Goal: Task Accomplishment & Management: Use online tool/utility

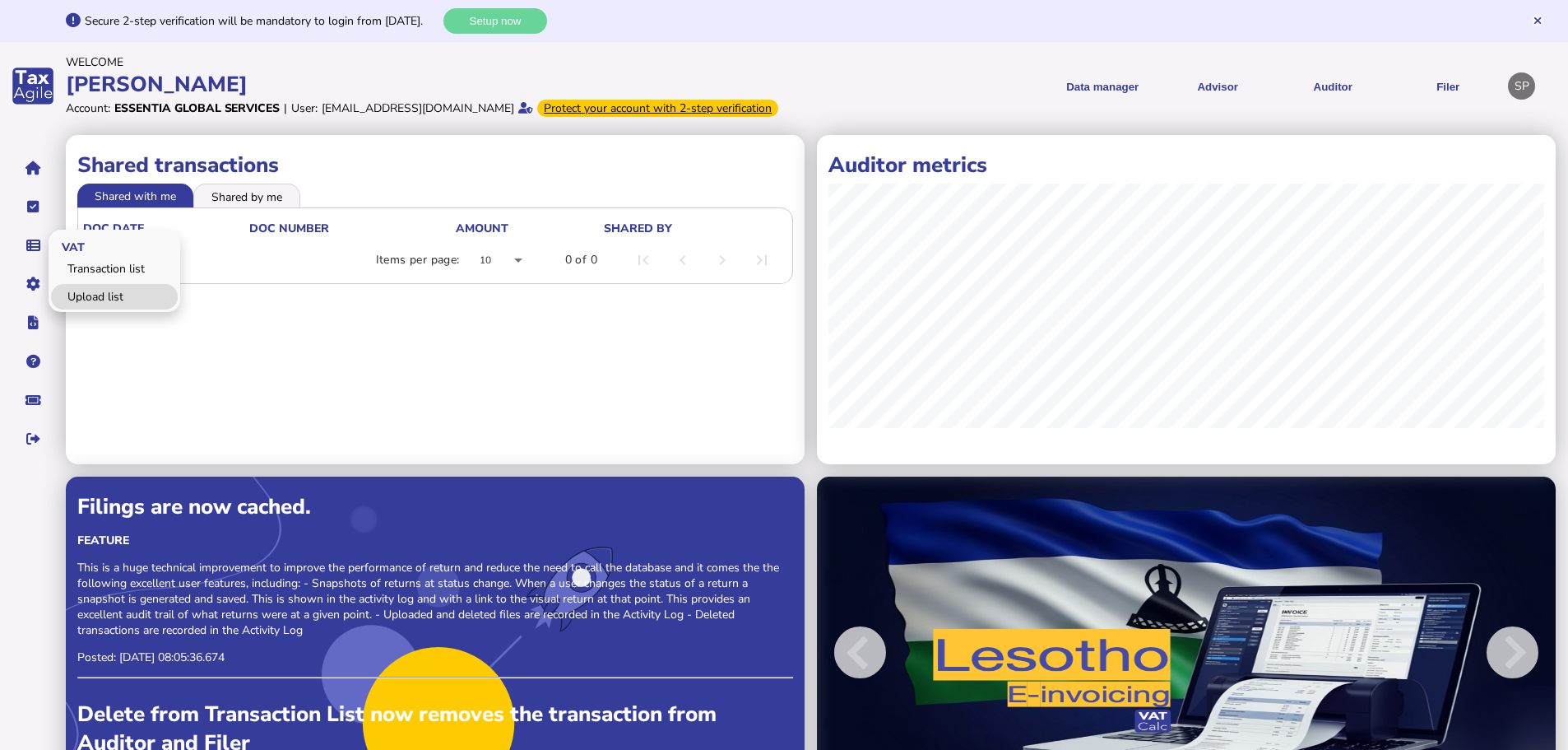
click at [97, 310] on link "Upload list" at bounding box center [113, 297] width 126 height 26
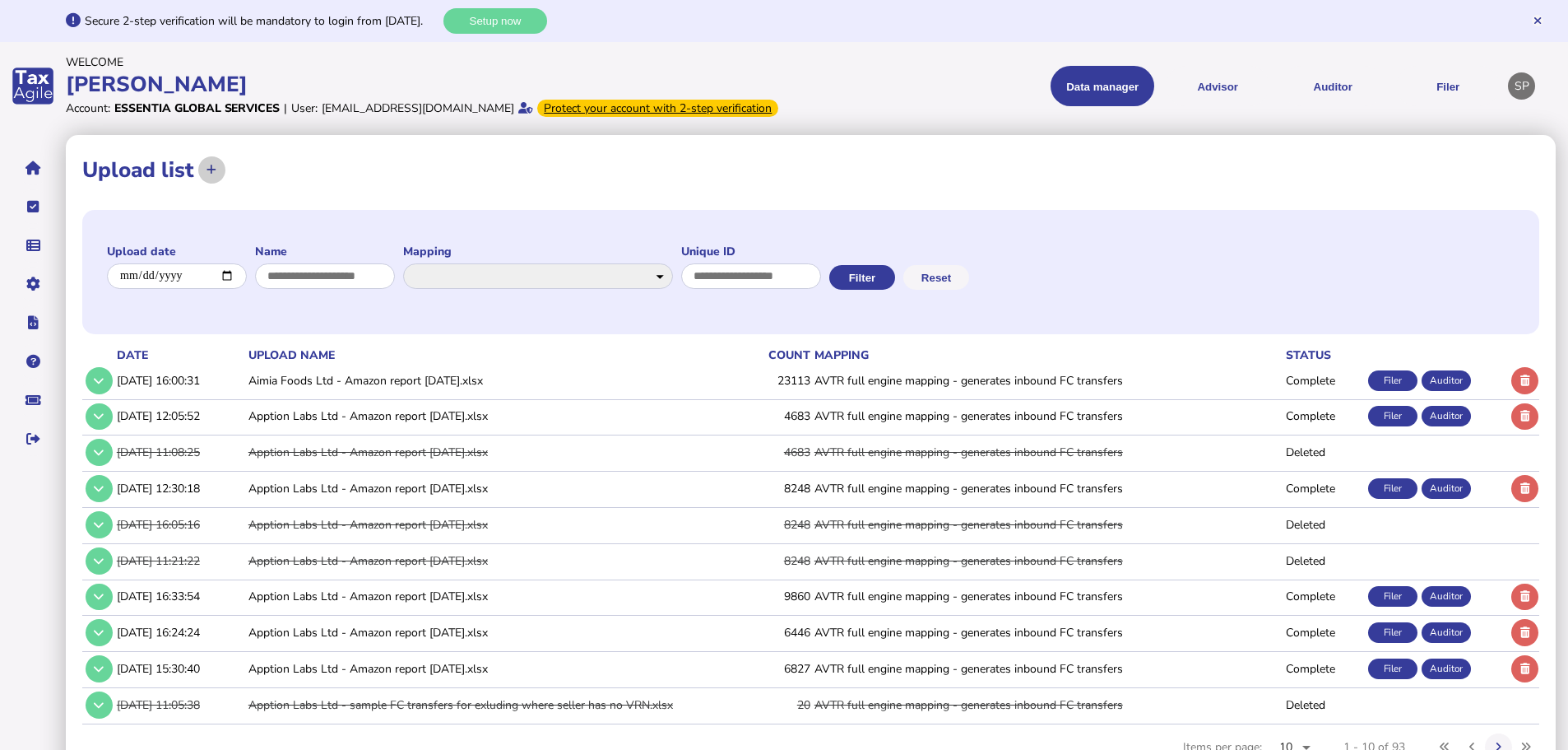
click at [211, 175] on icon at bounding box center [211, 169] width 10 height 11
select select "**********"
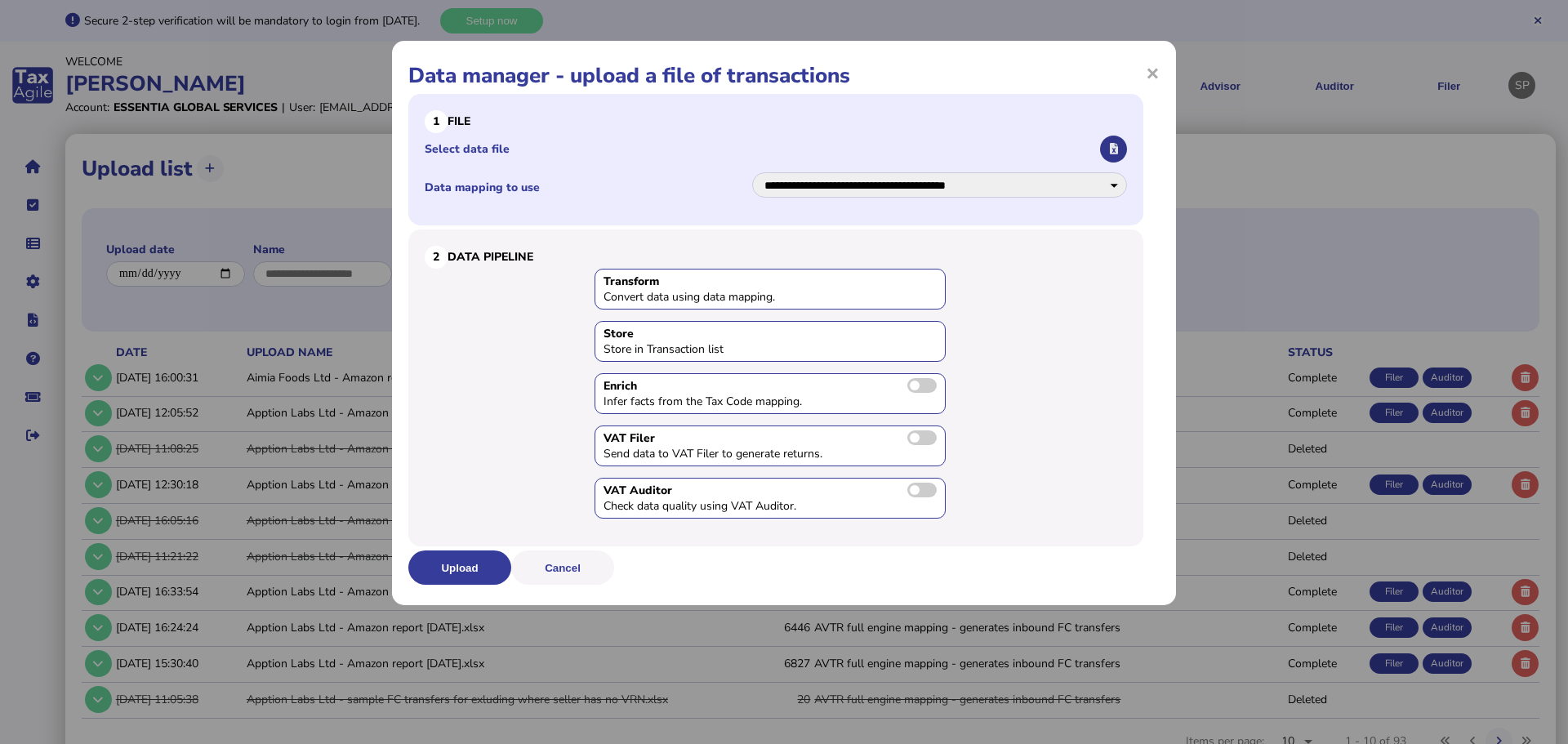
click at [1114, 149] on icon "button" at bounding box center [1114, 148] width 8 height 11
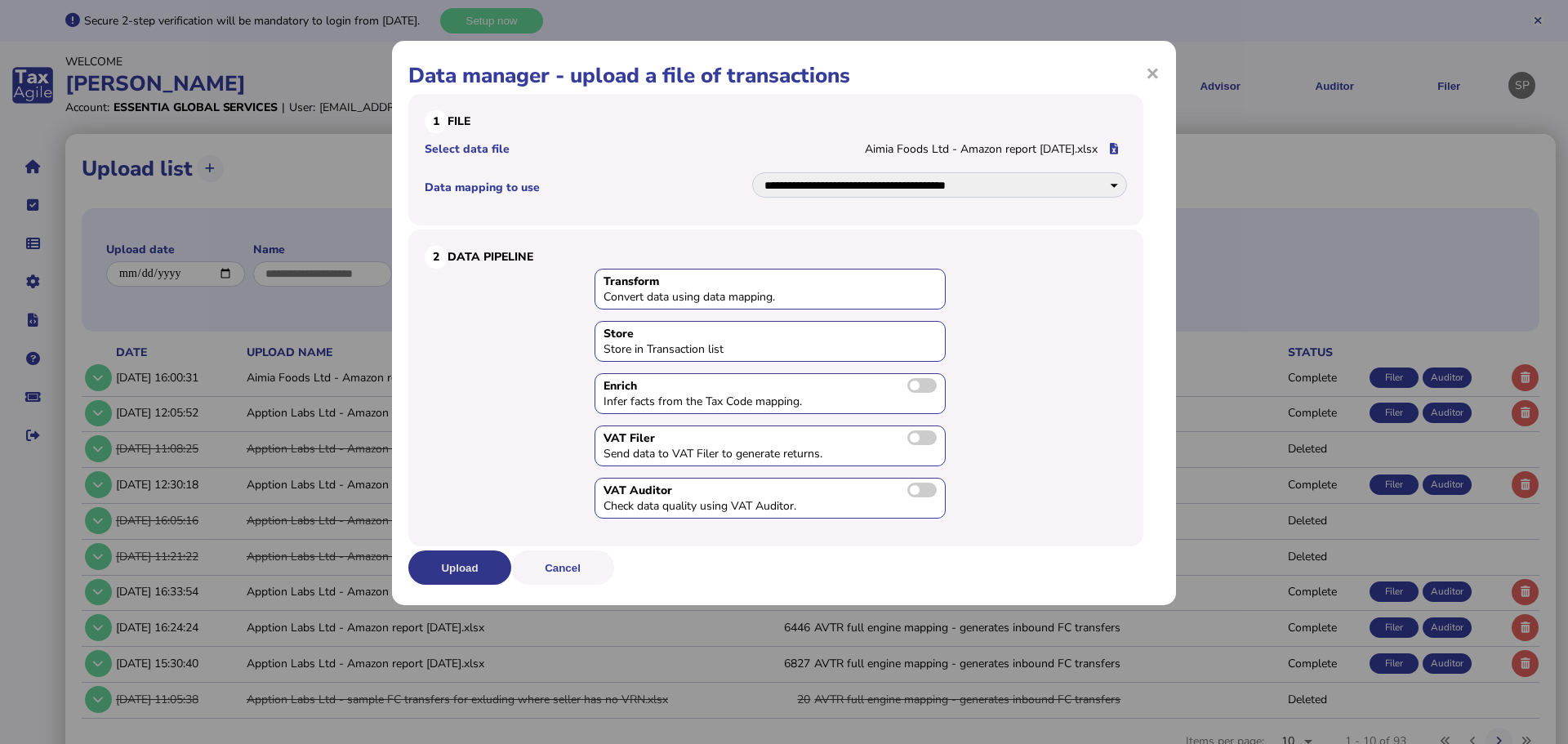
click at [447, 576] on button "Upload" at bounding box center [459, 567] width 103 height 35
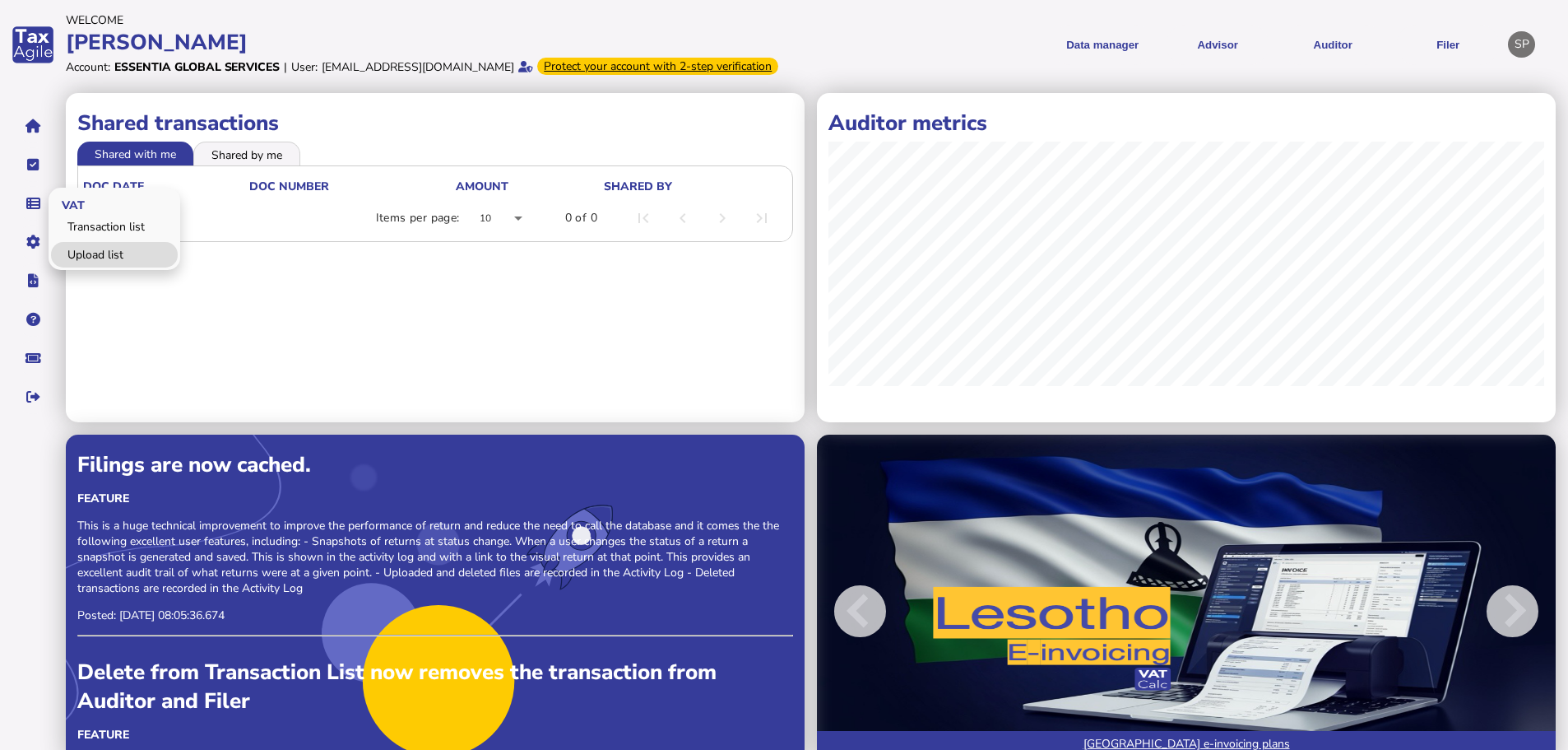
click at [74, 267] on link "Upload list" at bounding box center [113, 255] width 126 height 26
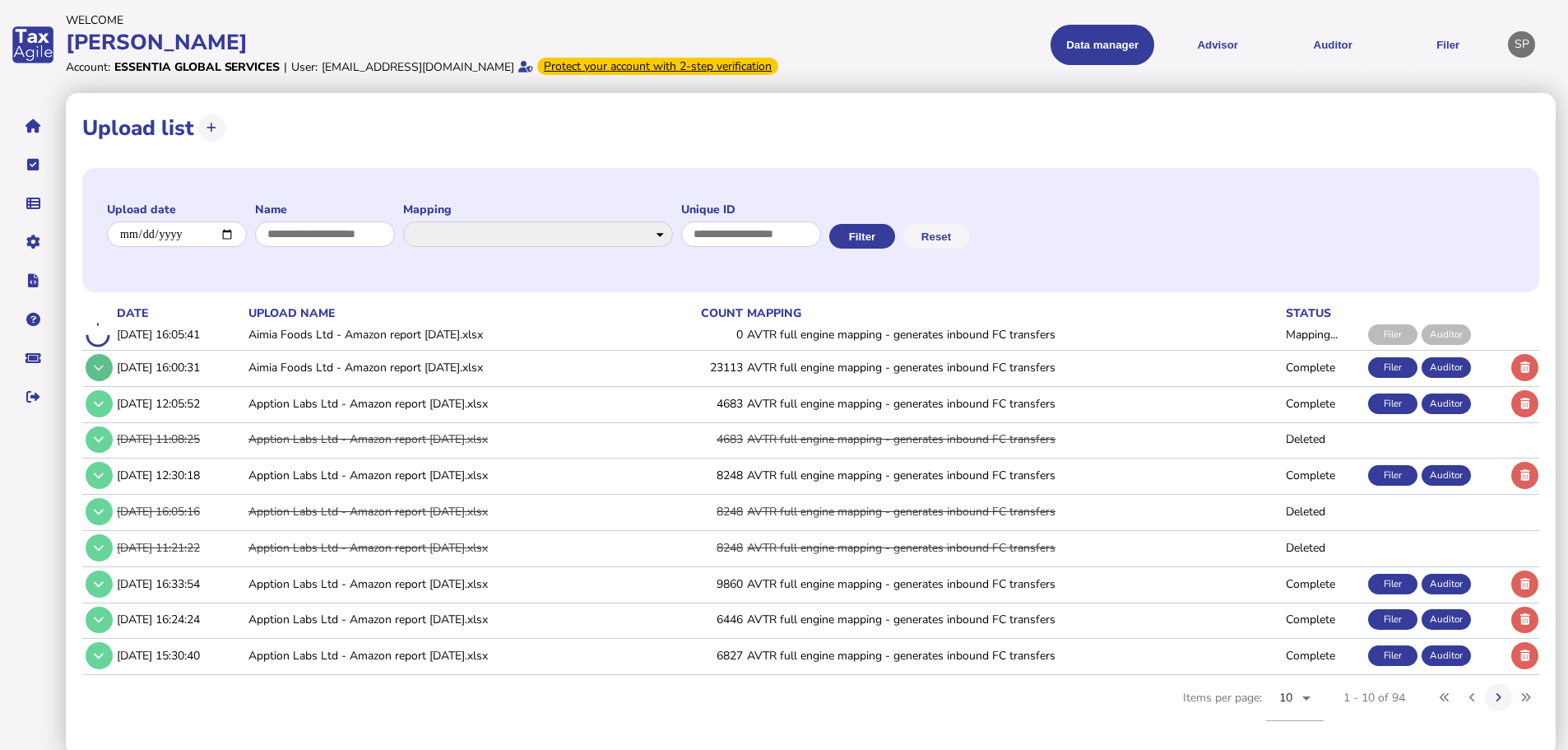
click at [100, 373] on icon at bounding box center [99, 368] width 10 height 11
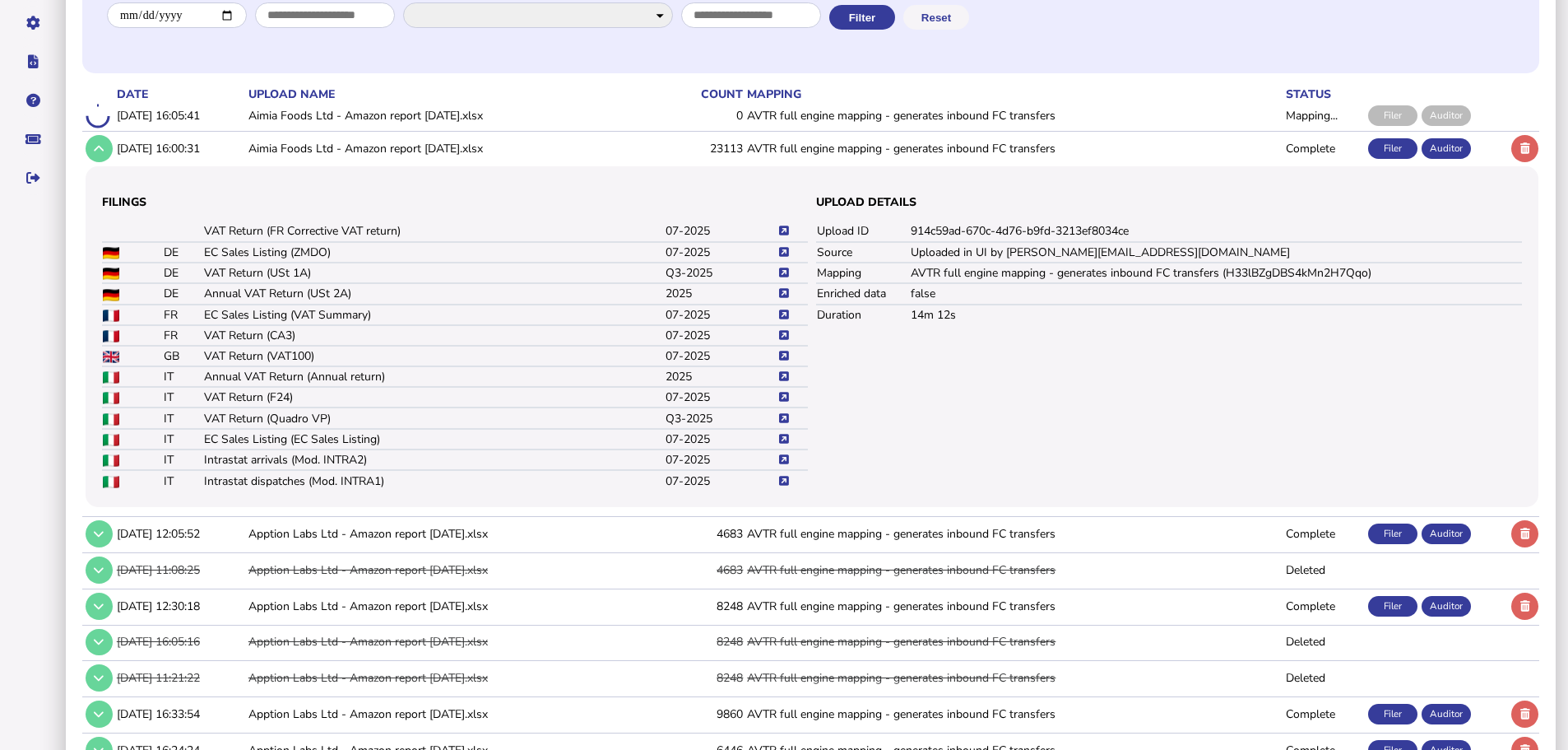
scroll to position [247, 0]
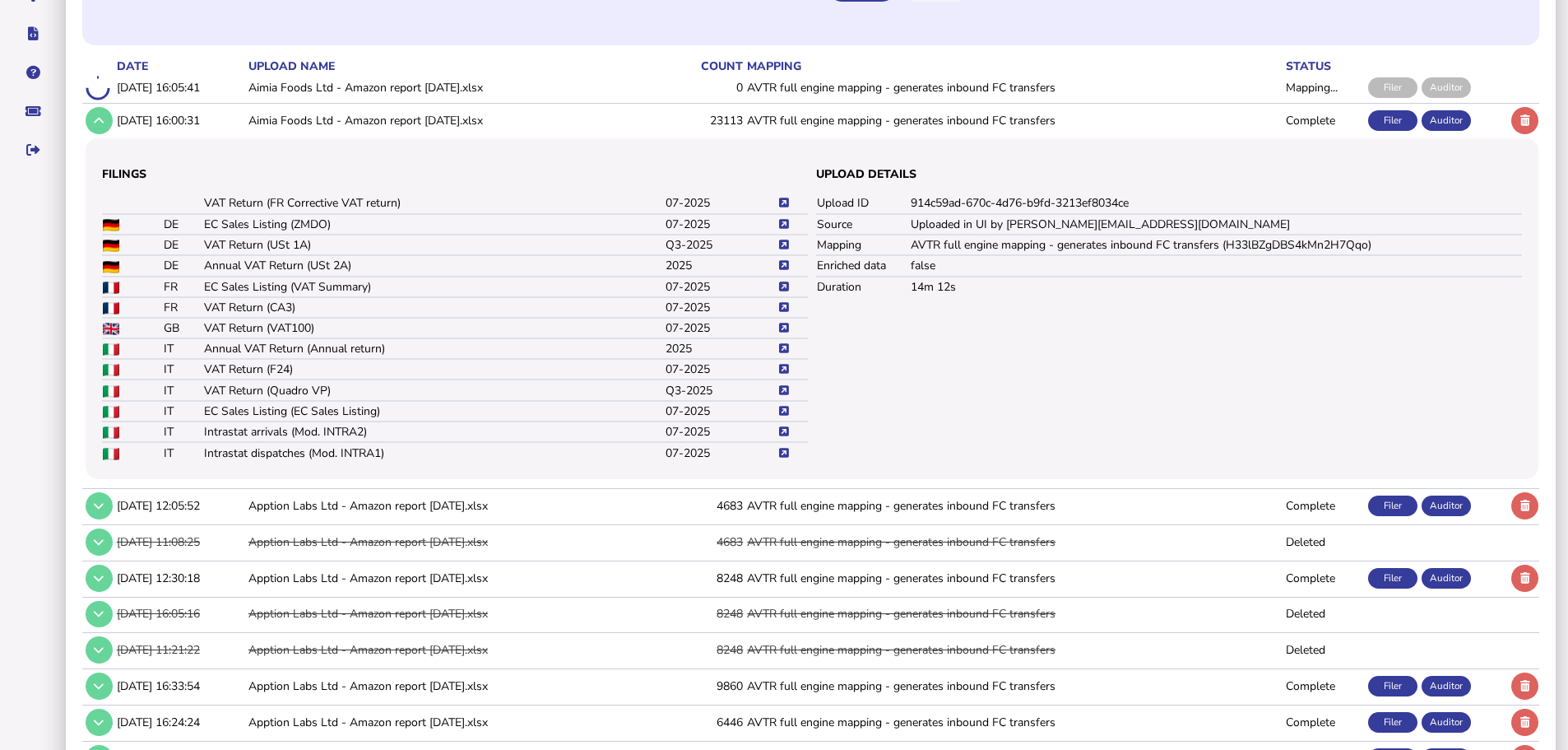
click at [782, 292] on icon at bounding box center [784, 287] width 10 height 11
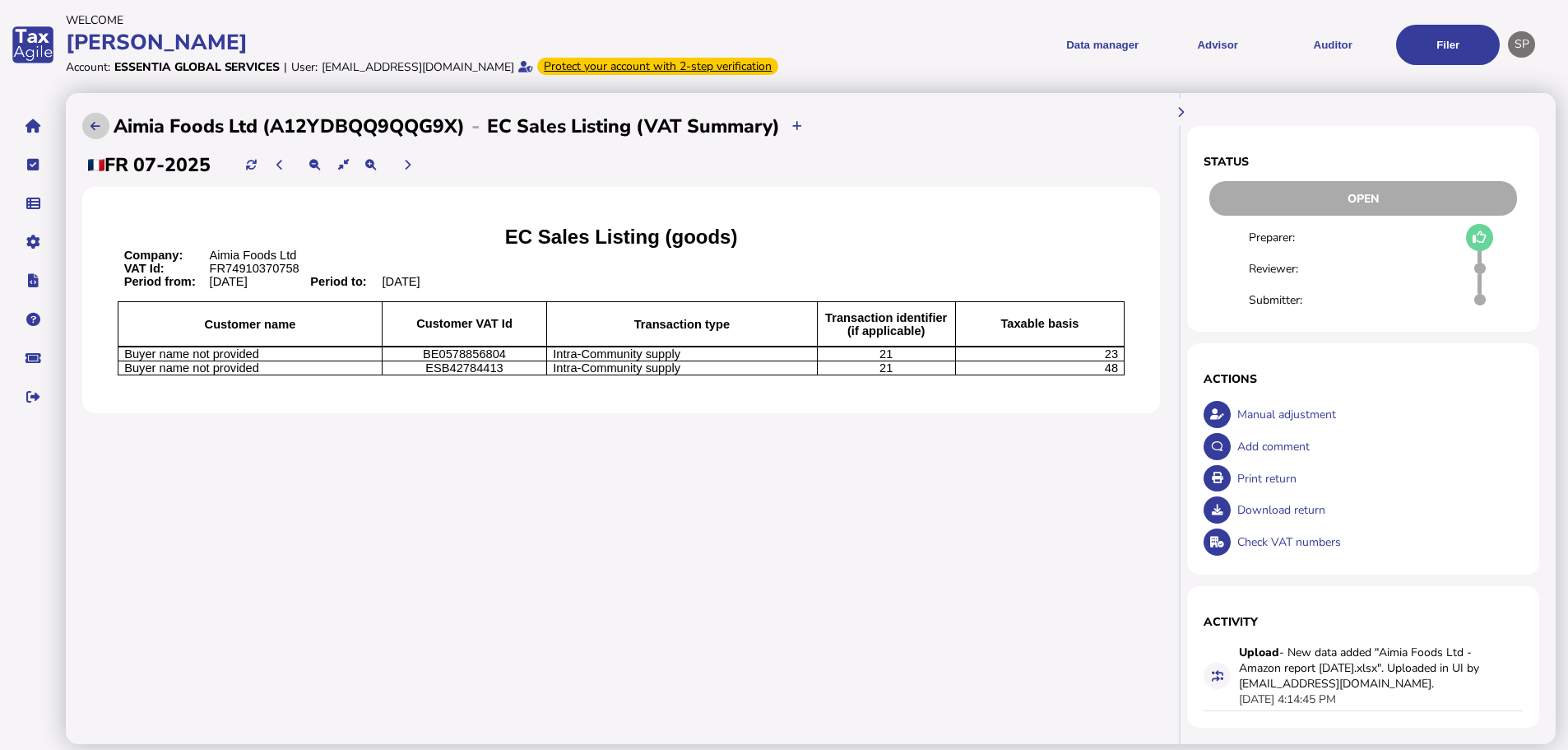
click at [88, 140] on button at bounding box center [96, 125] width 27 height 27
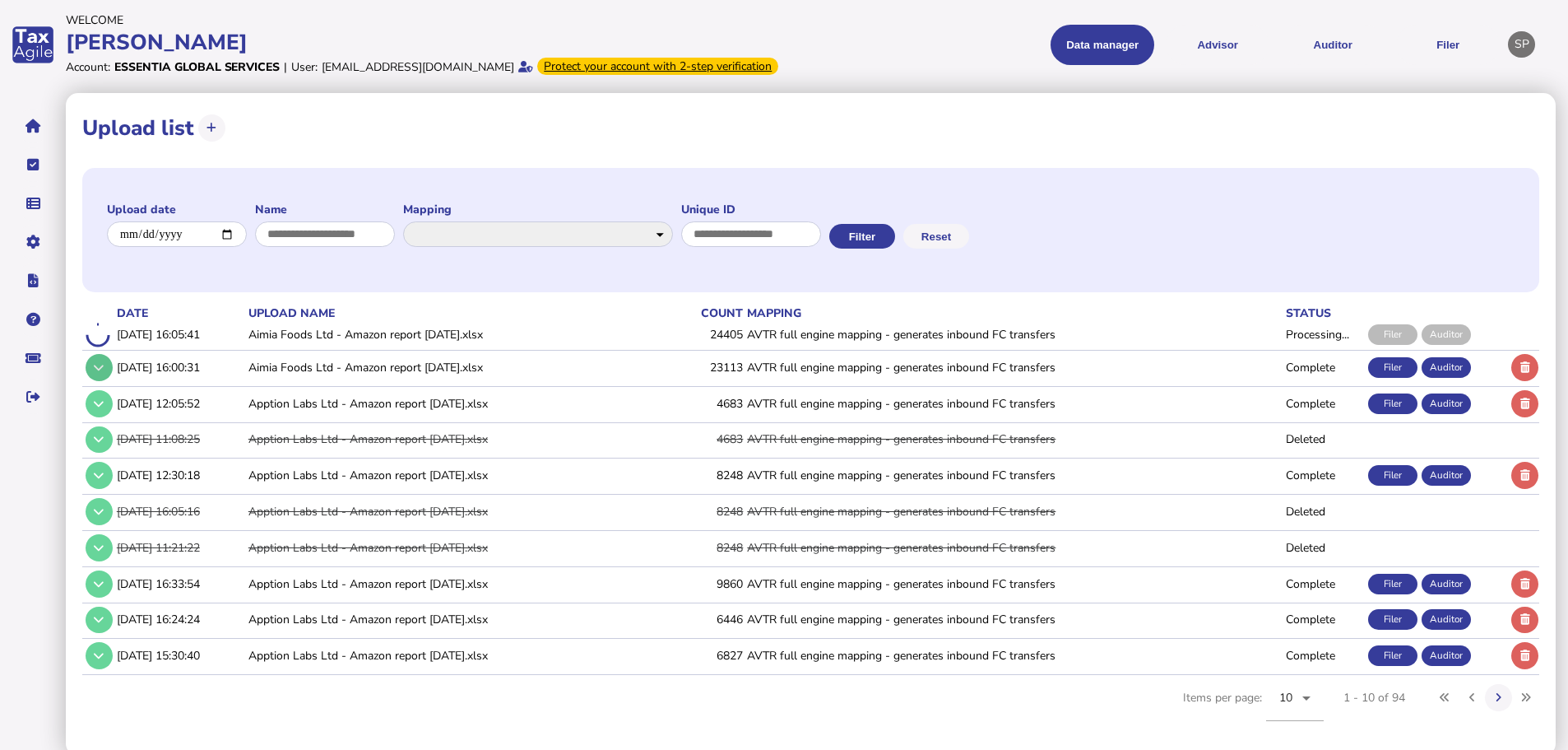
click at [95, 373] on icon at bounding box center [99, 368] width 10 height 11
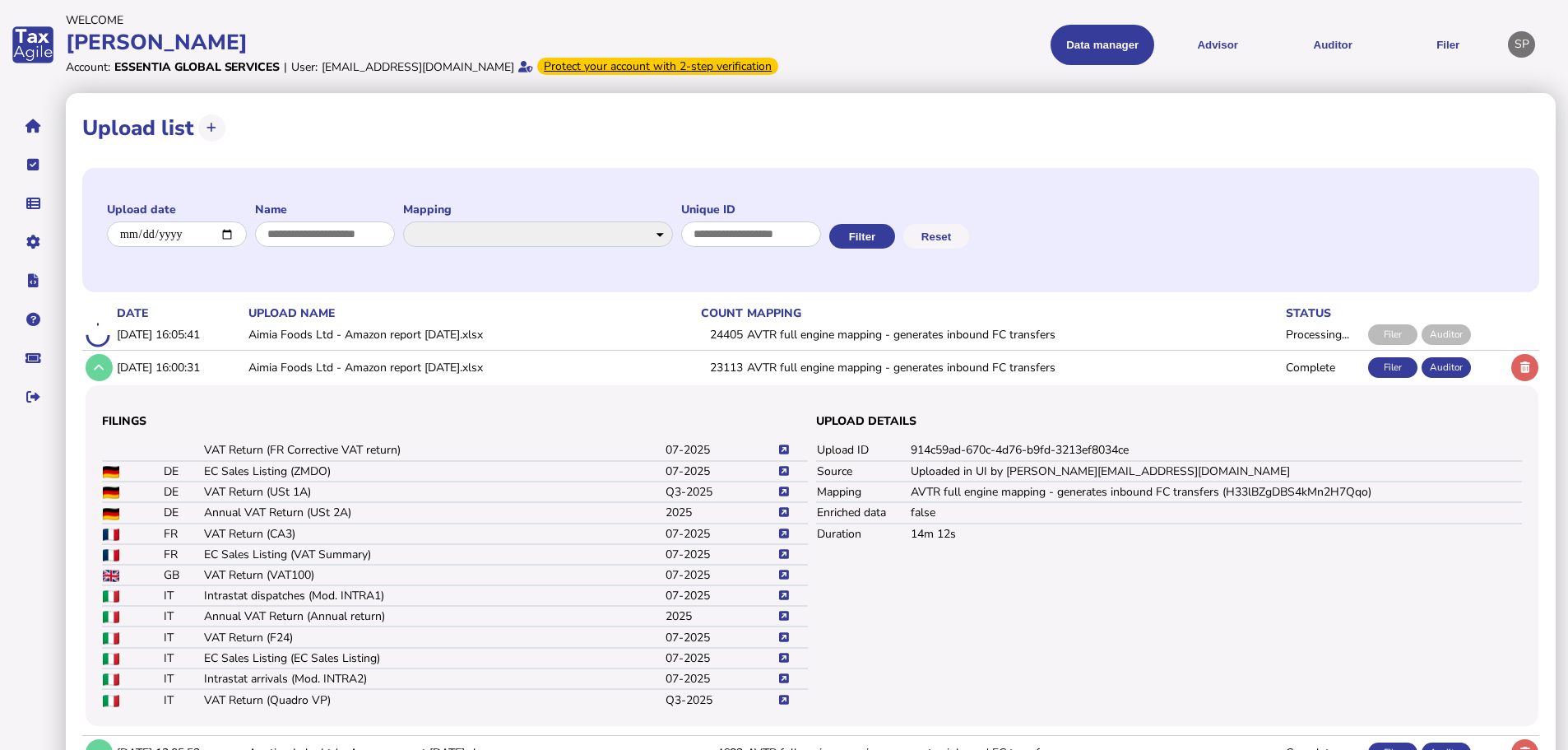
click at [784, 539] on icon at bounding box center [784, 534] width 10 height 11
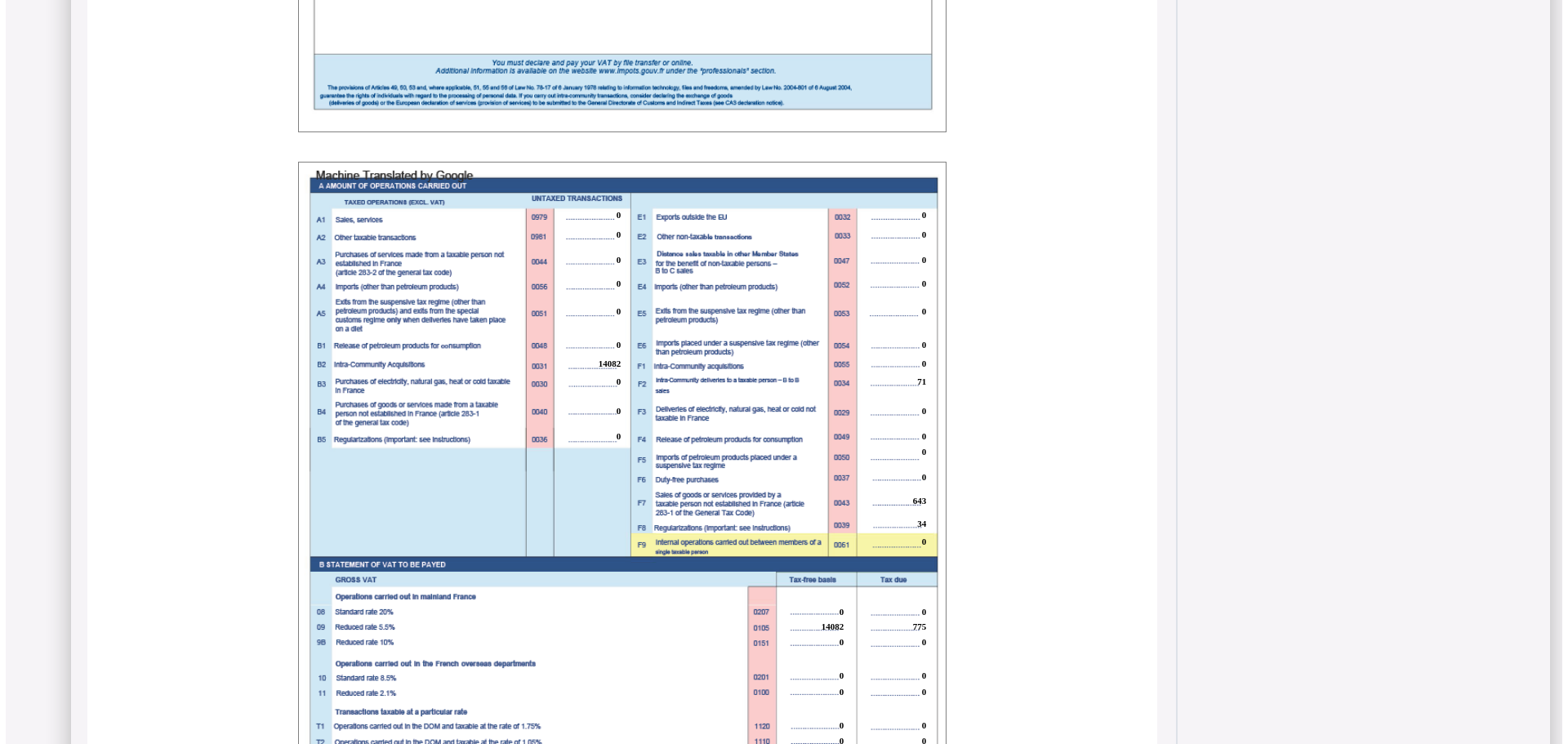
scroll to position [1011, 0]
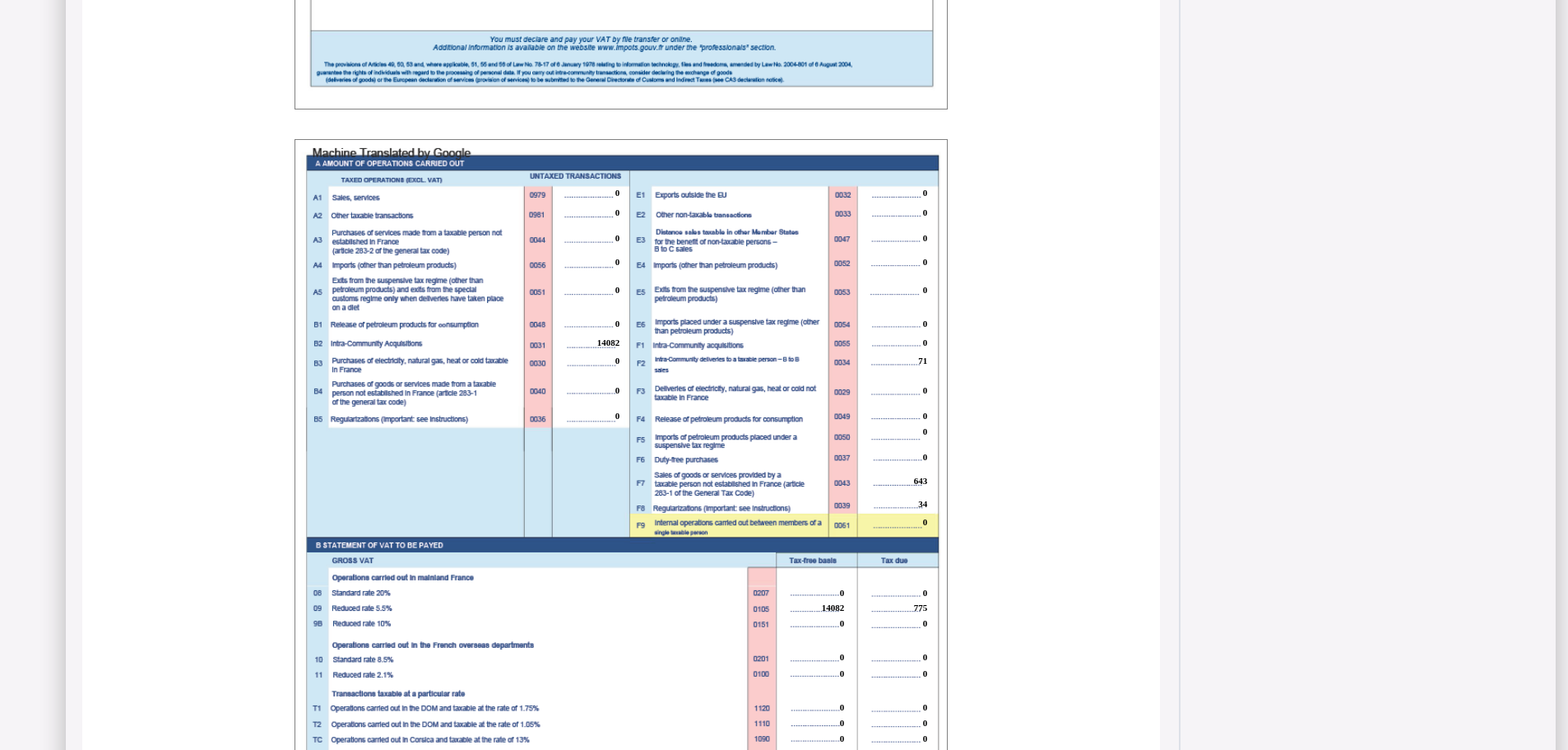
click at [602, 348] on span "14082" at bounding box center [608, 343] width 23 height 10
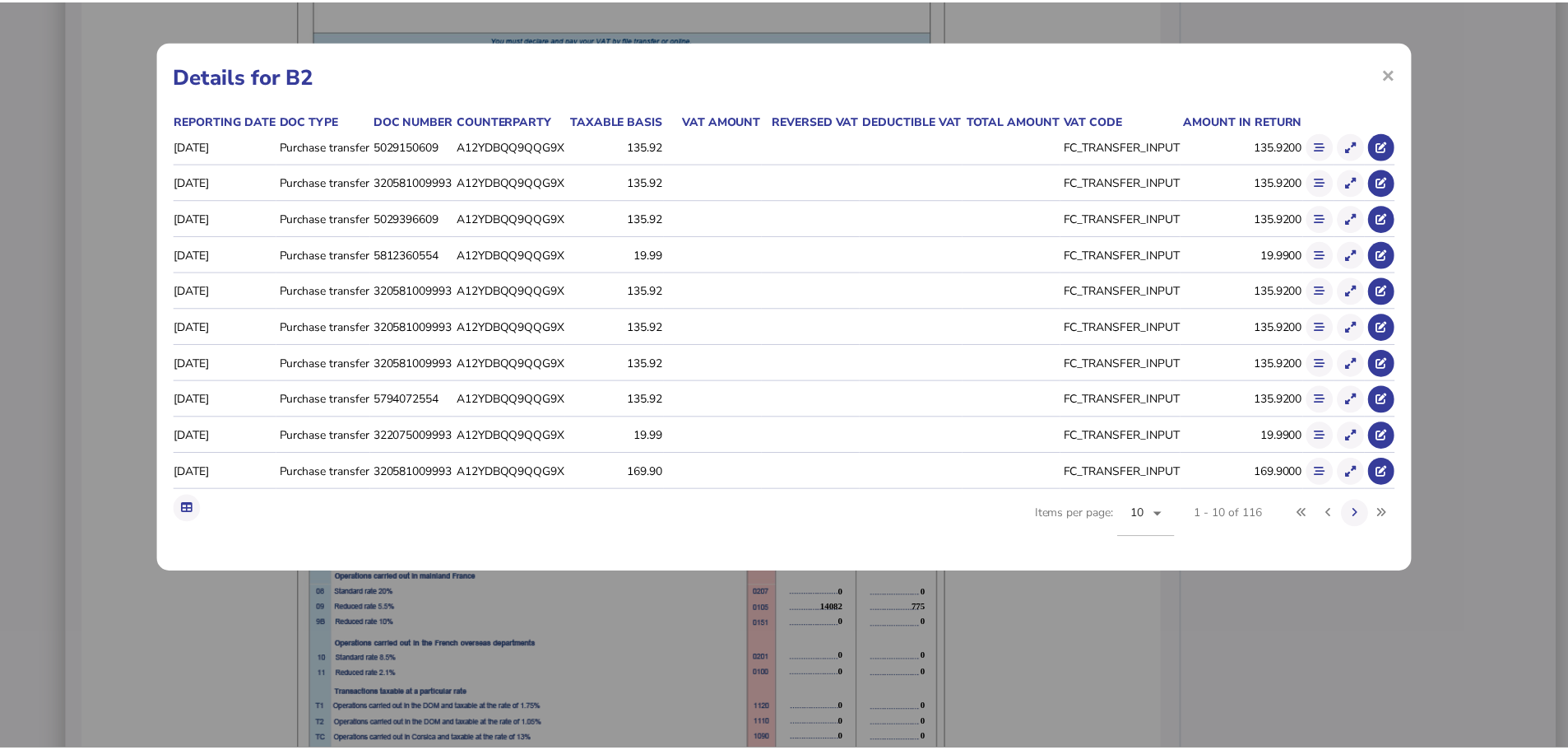
scroll to position [0, 0]
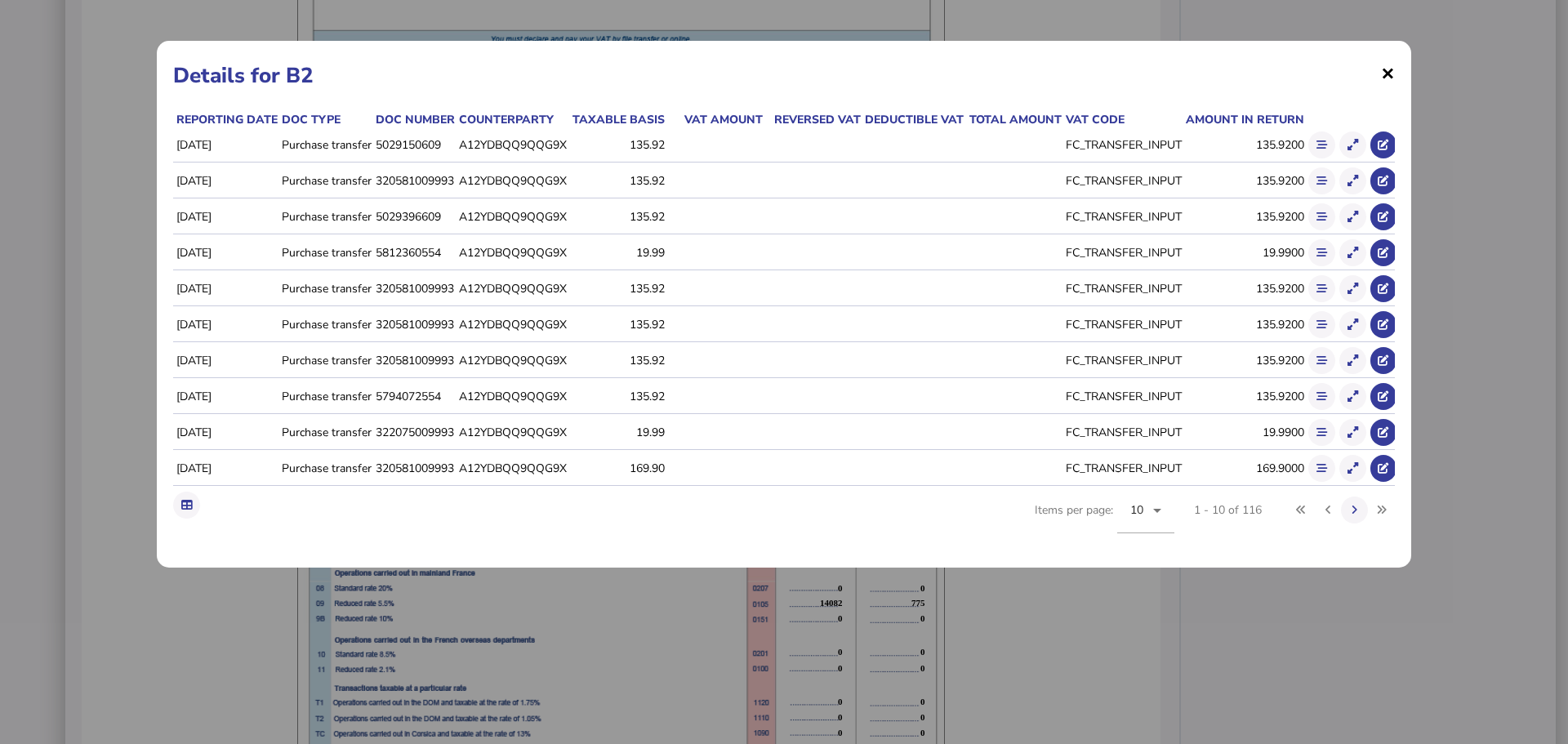
click at [1388, 71] on span "×" at bounding box center [1388, 72] width 14 height 31
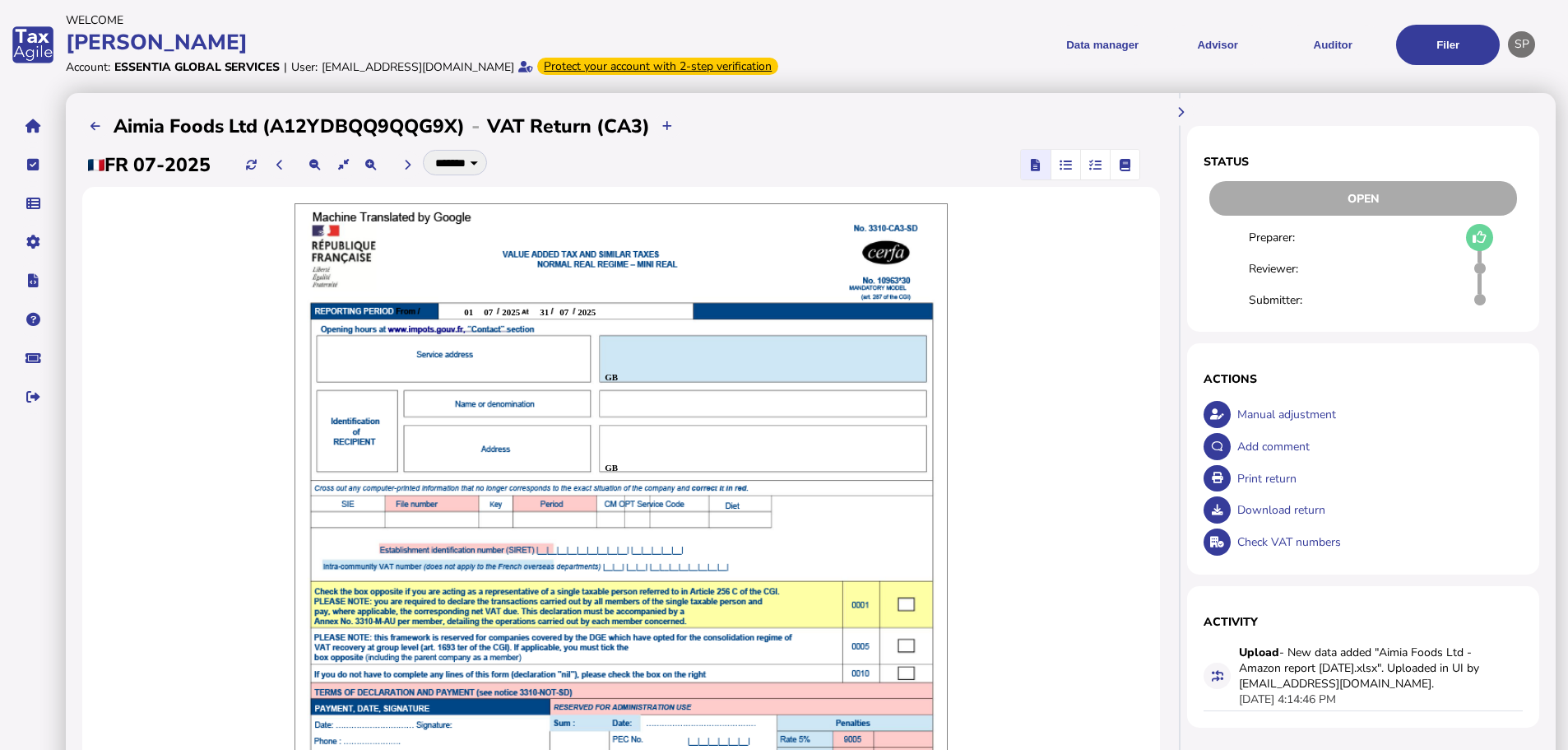
click at [1063, 165] on icon "button" at bounding box center [1066, 164] width 12 height 1
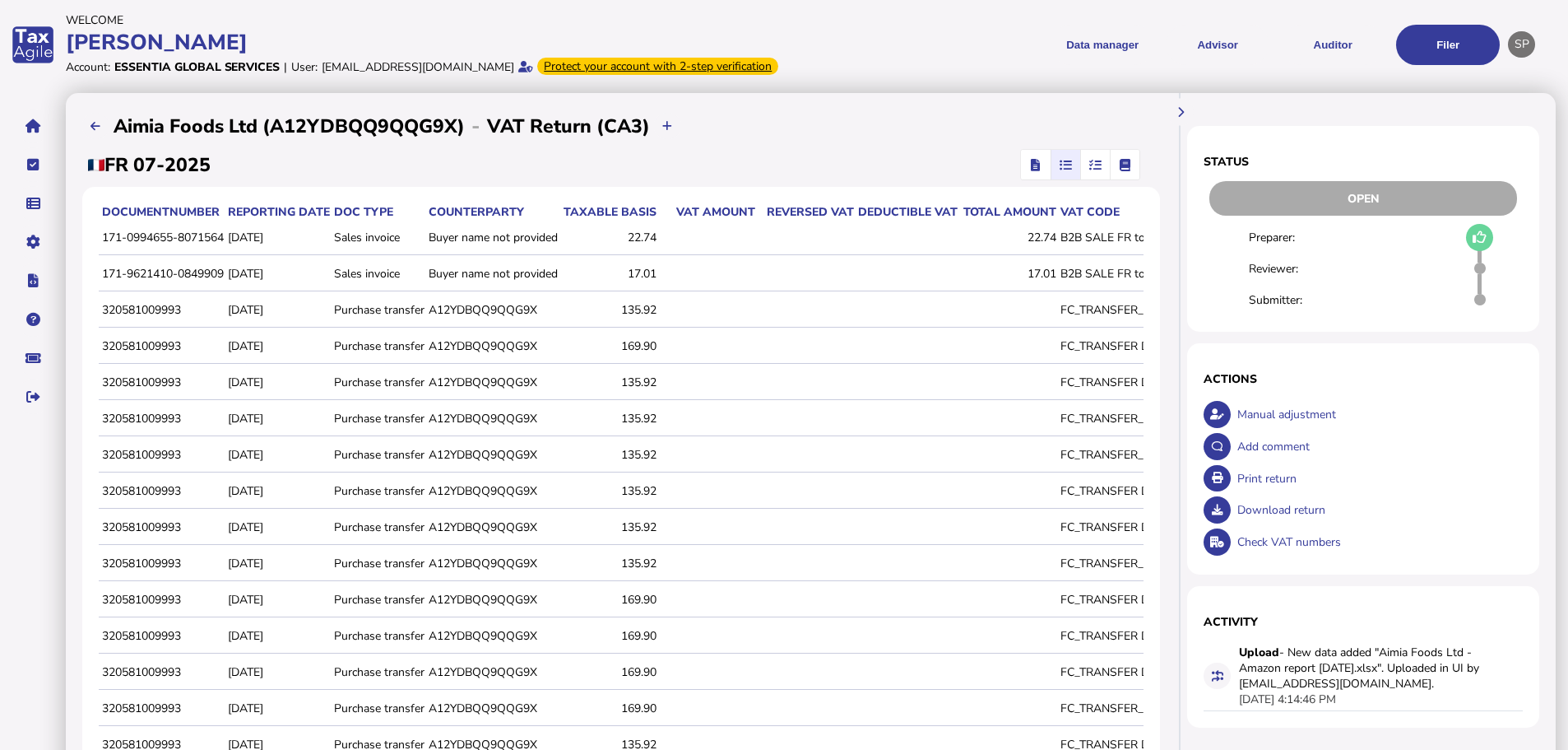
click at [1094, 165] on icon "button" at bounding box center [1095, 164] width 12 height 1
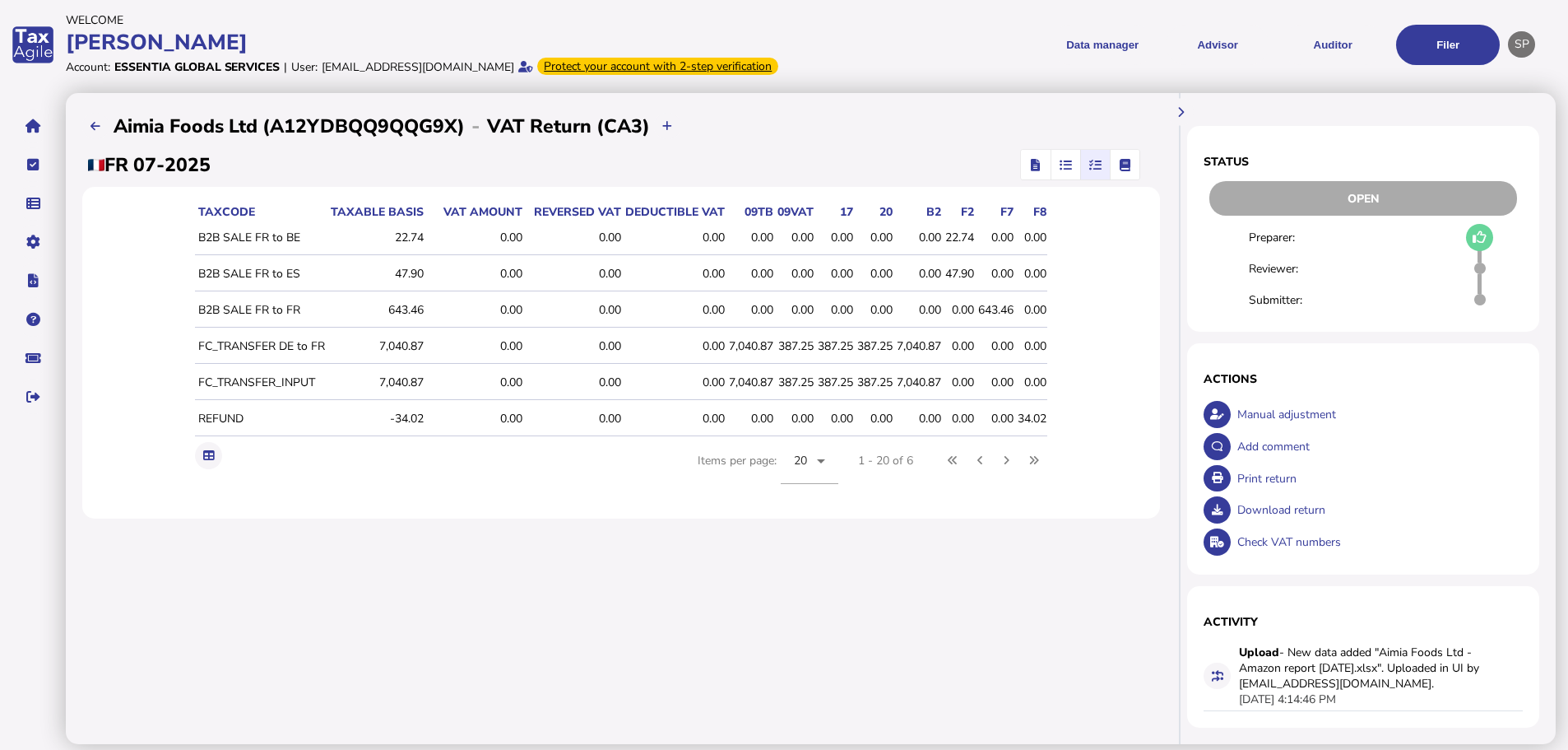
click at [1064, 165] on icon "button" at bounding box center [1066, 164] width 12 height 1
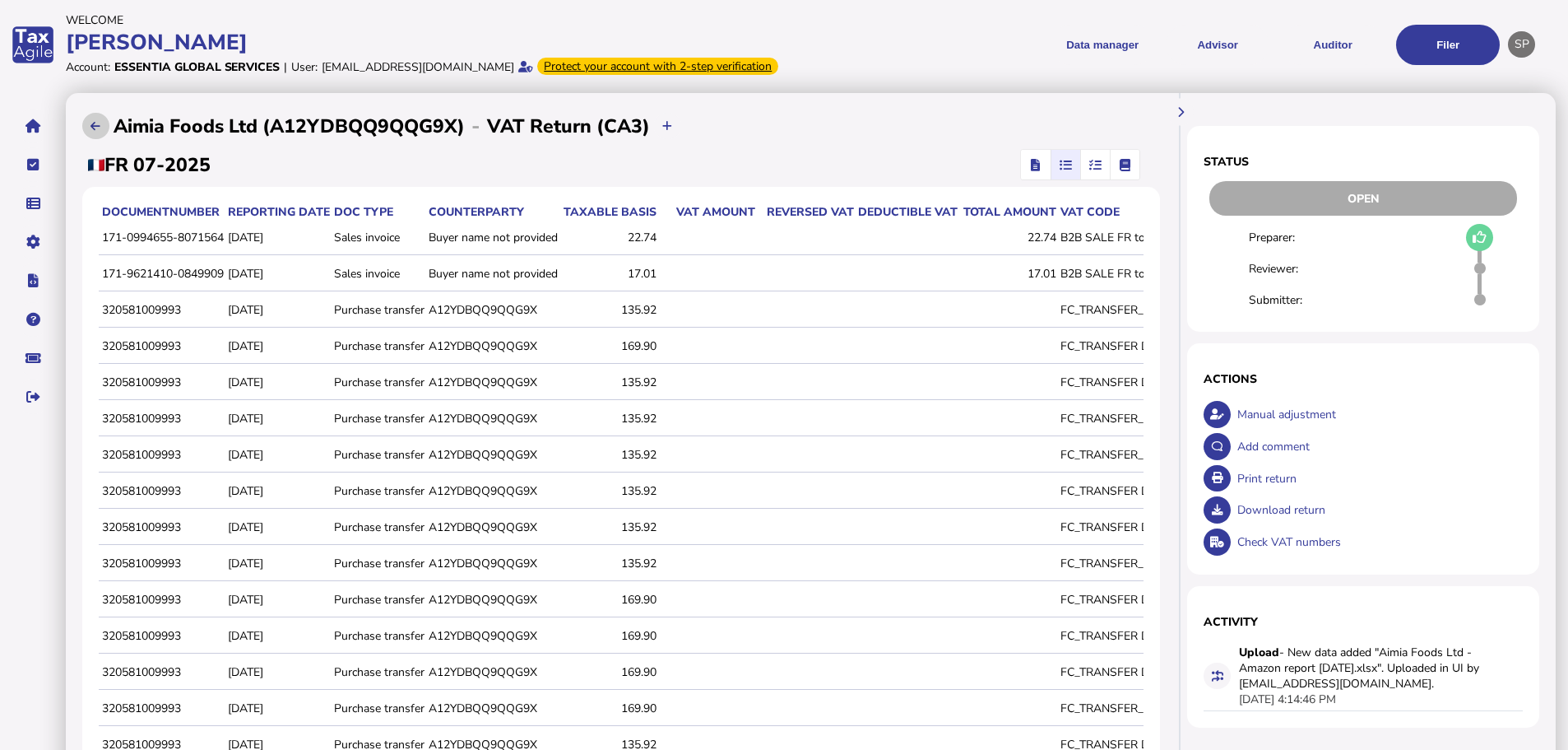
click at [95, 131] on icon at bounding box center [96, 126] width 10 height 11
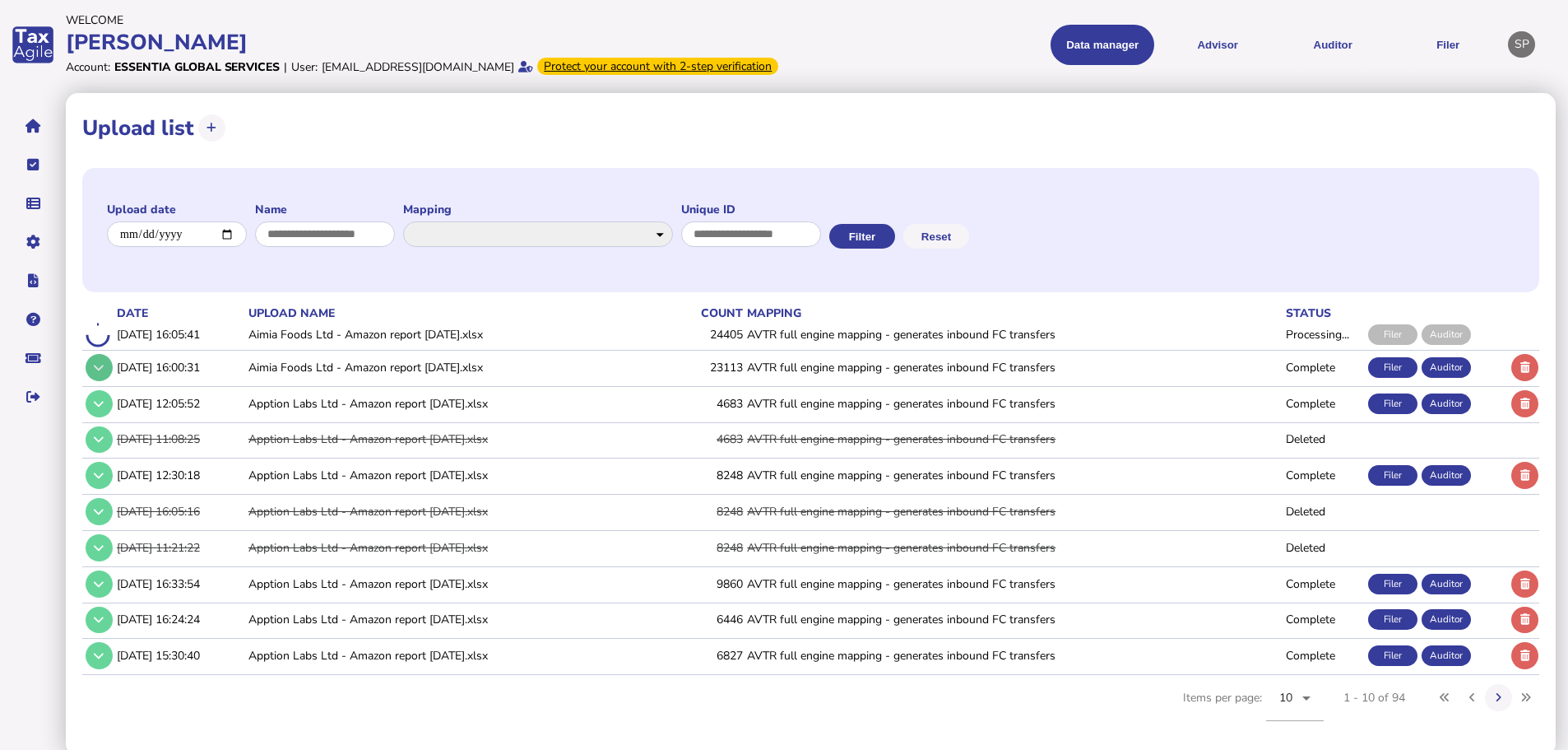
click at [95, 373] on icon at bounding box center [99, 368] width 10 height 11
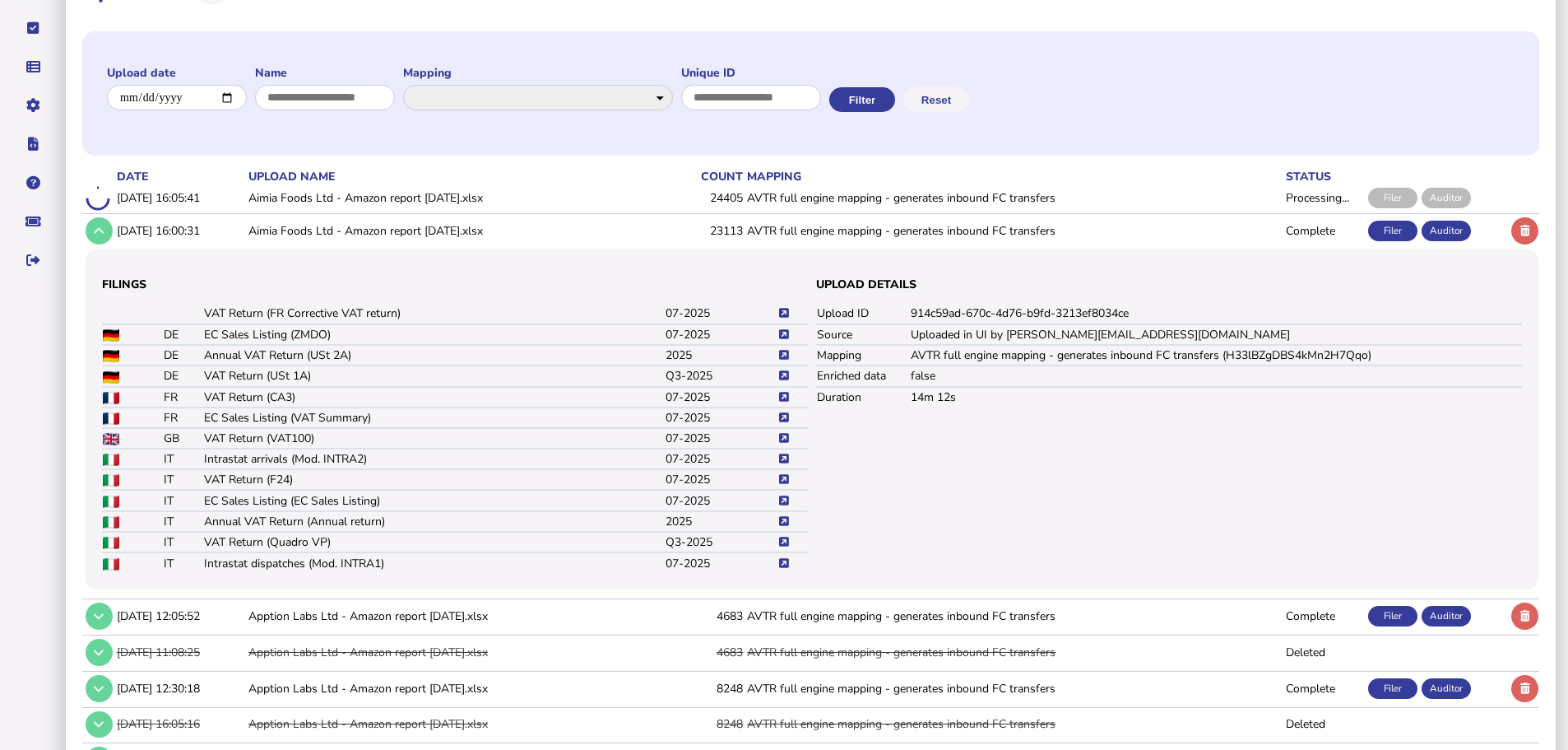
scroll to position [164, 0]
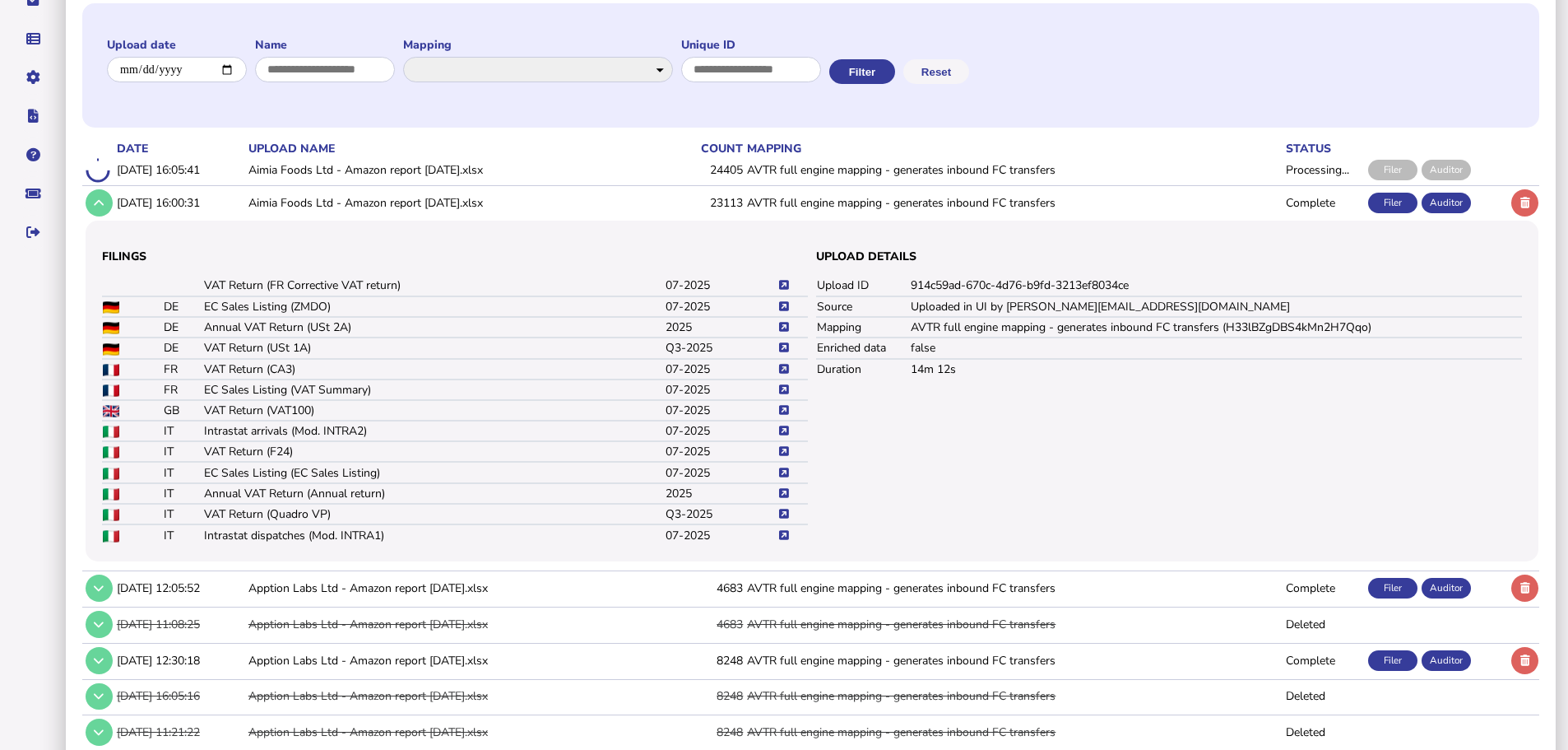
click at [782, 375] on icon at bounding box center [784, 369] width 10 height 11
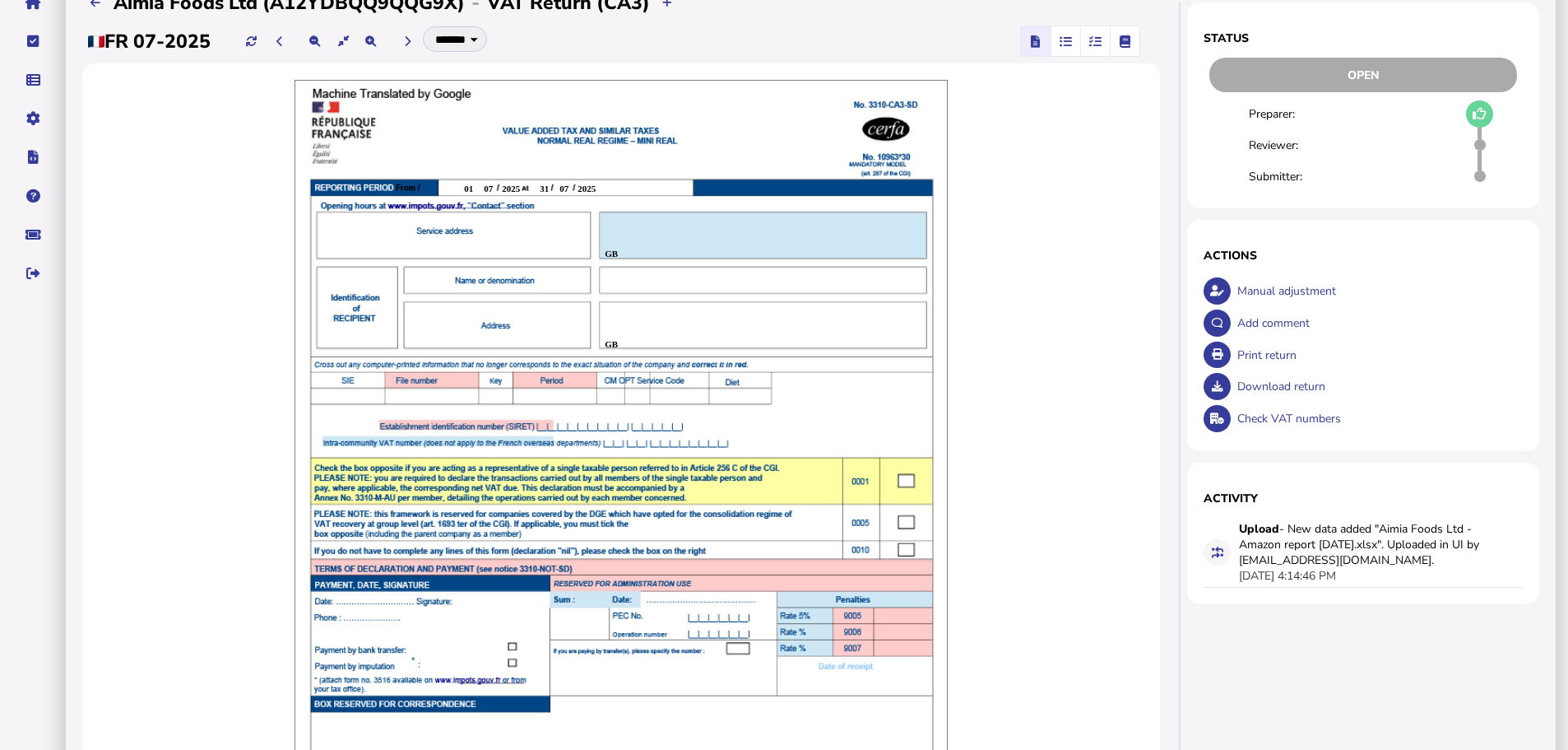
scroll to position [113, 0]
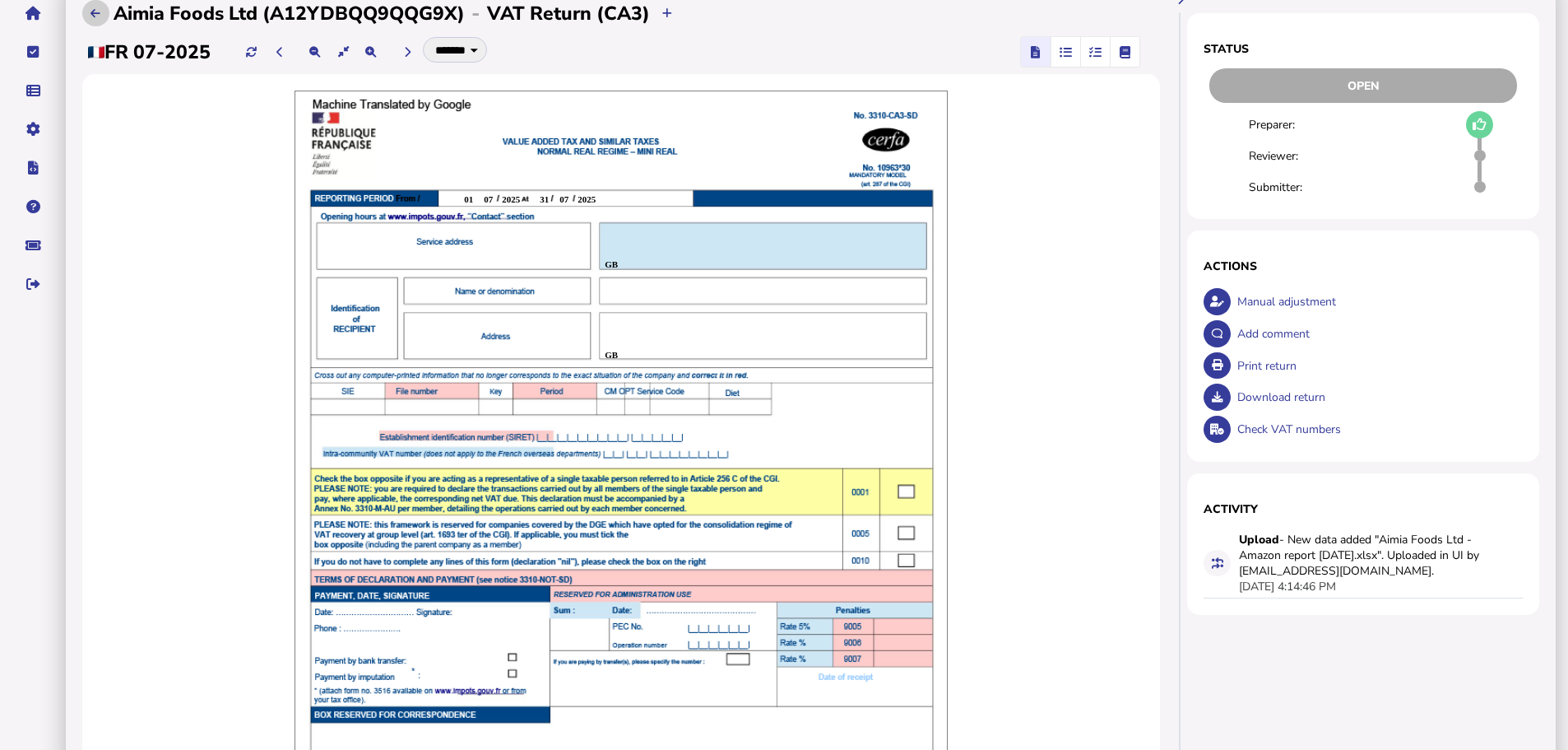
click at [101, 19] on icon at bounding box center [96, 13] width 10 height 11
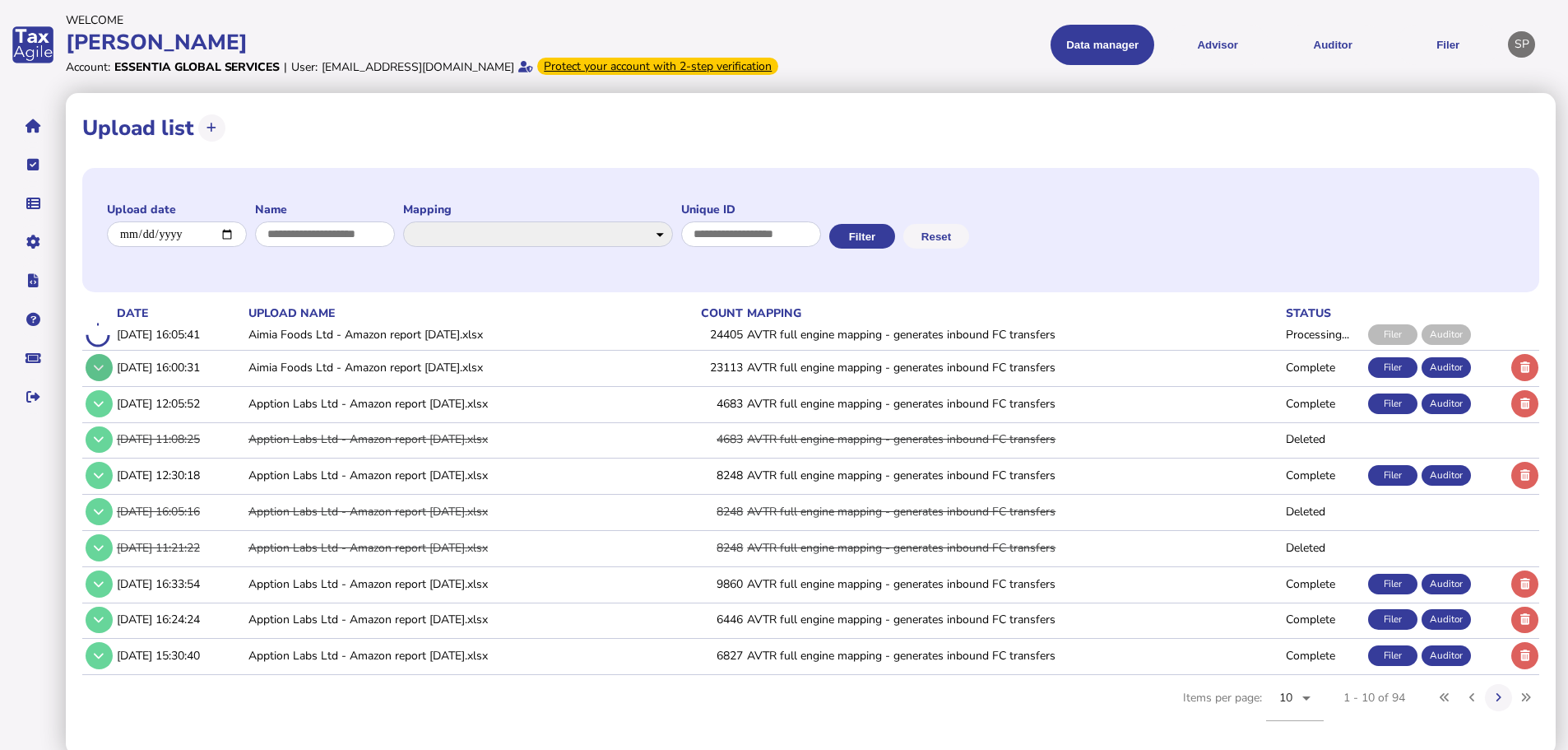
click at [104, 373] on icon at bounding box center [99, 368] width 10 height 11
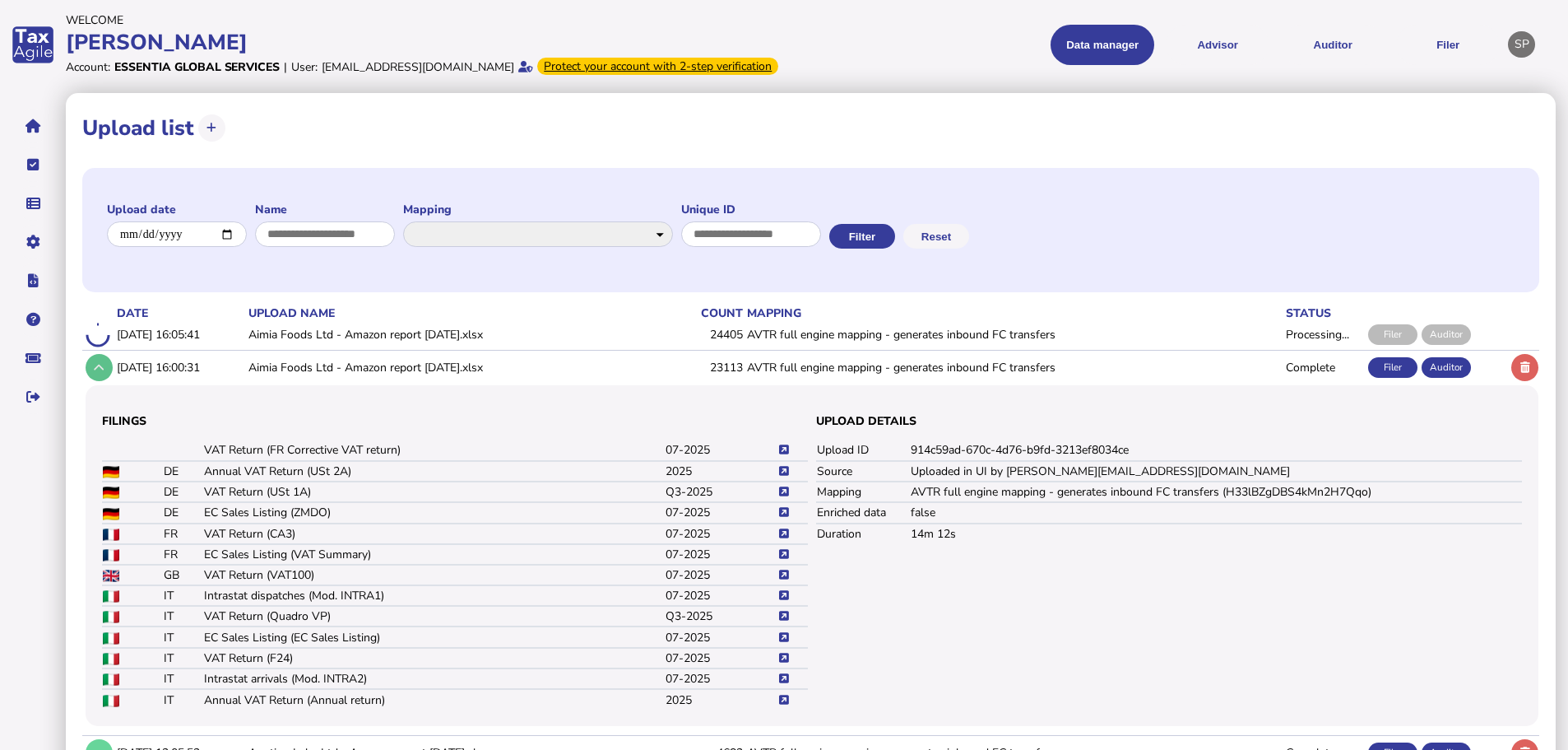
click at [96, 373] on icon at bounding box center [99, 368] width 10 height 11
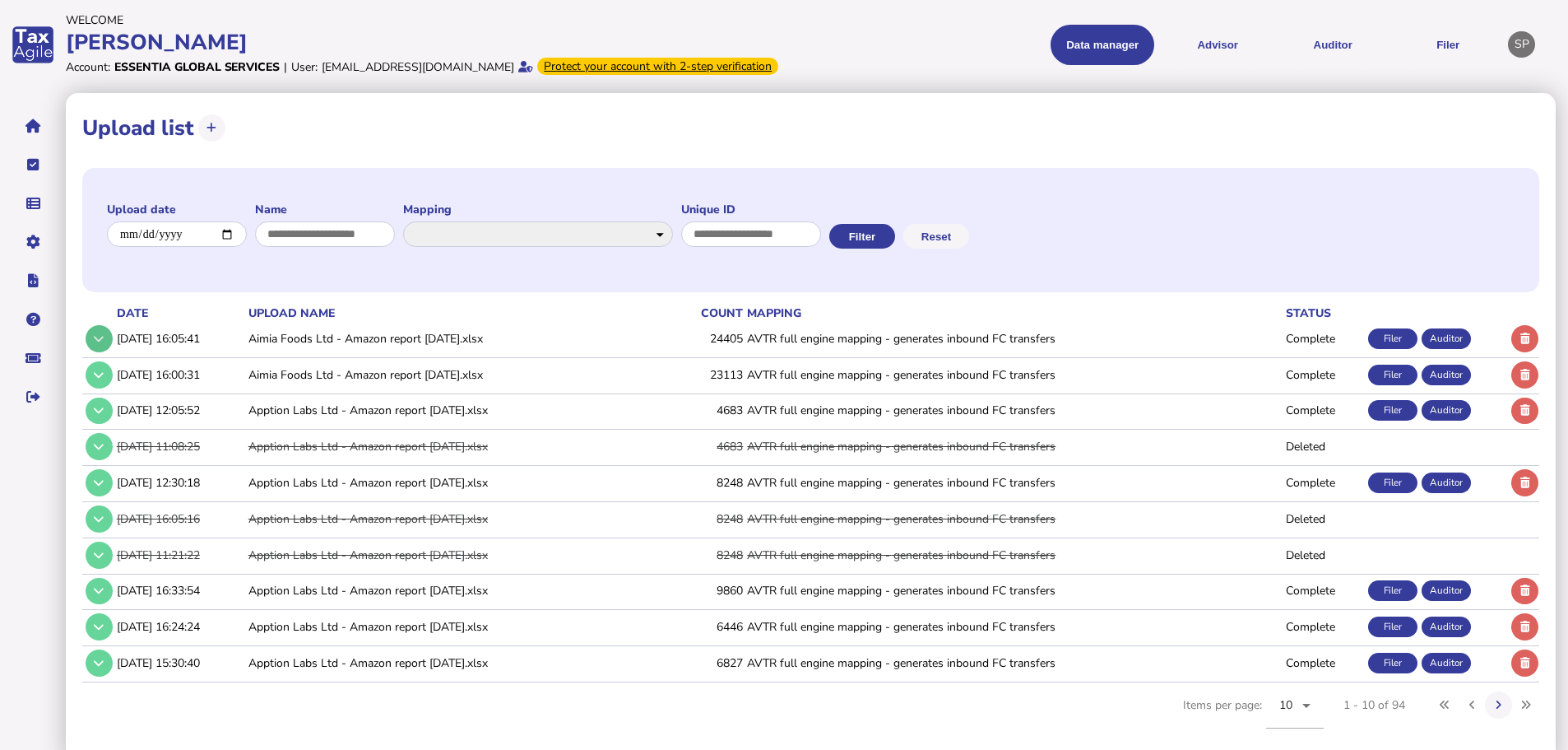
click at [106, 348] on button at bounding box center [99, 339] width 27 height 27
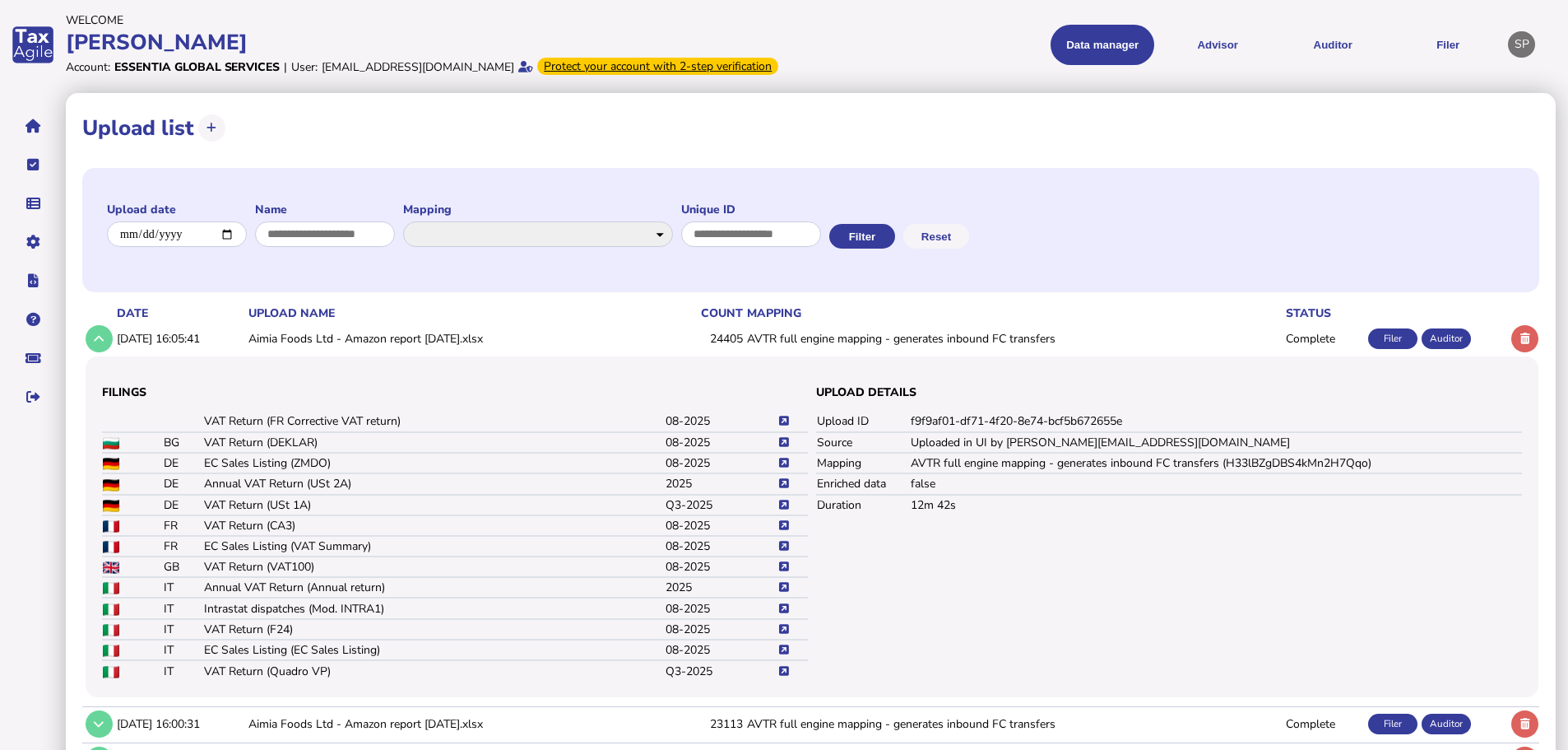
click at [780, 552] on icon at bounding box center [784, 546] width 10 height 11
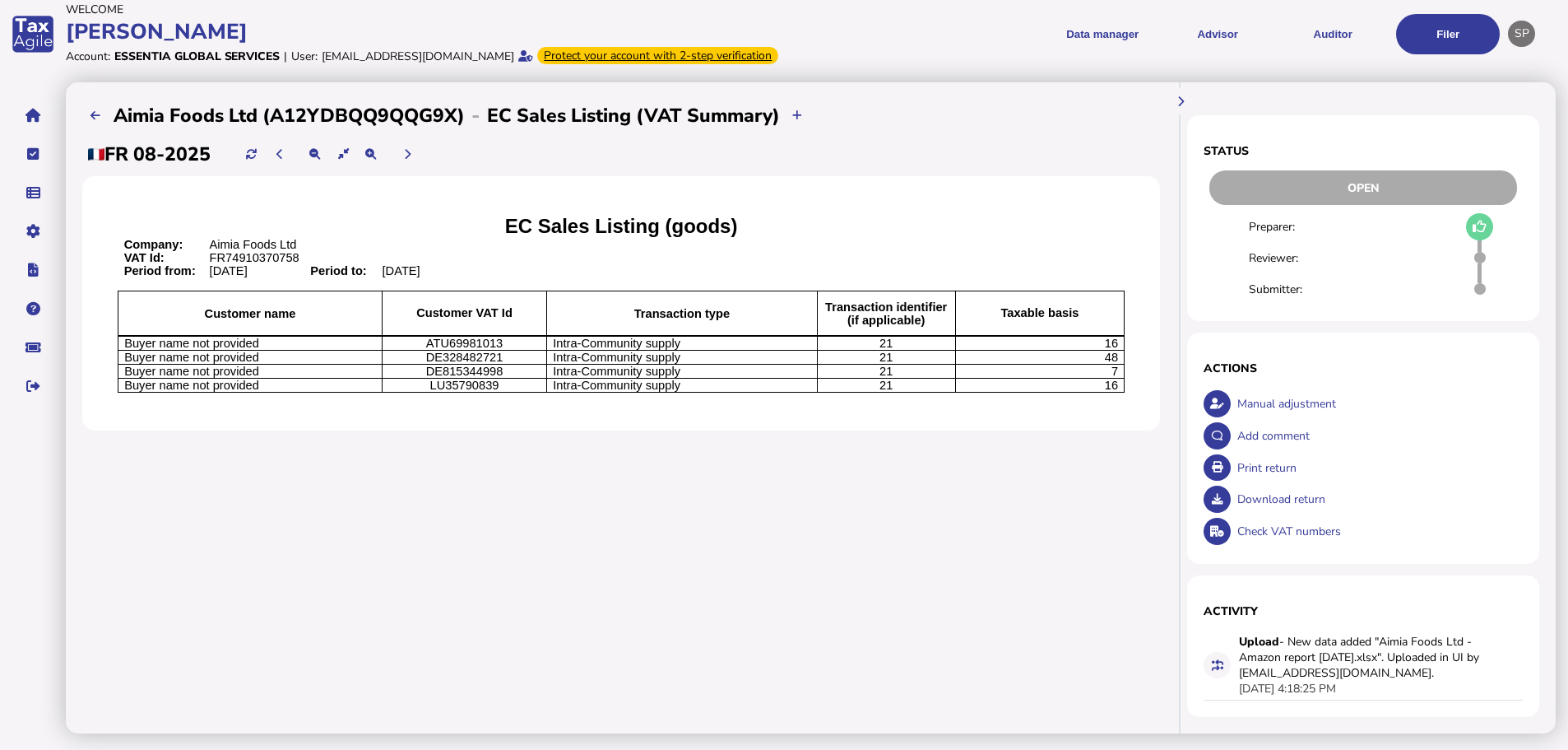
scroll to position [46, 0]
click at [97, 111] on icon at bounding box center [96, 116] width 10 height 11
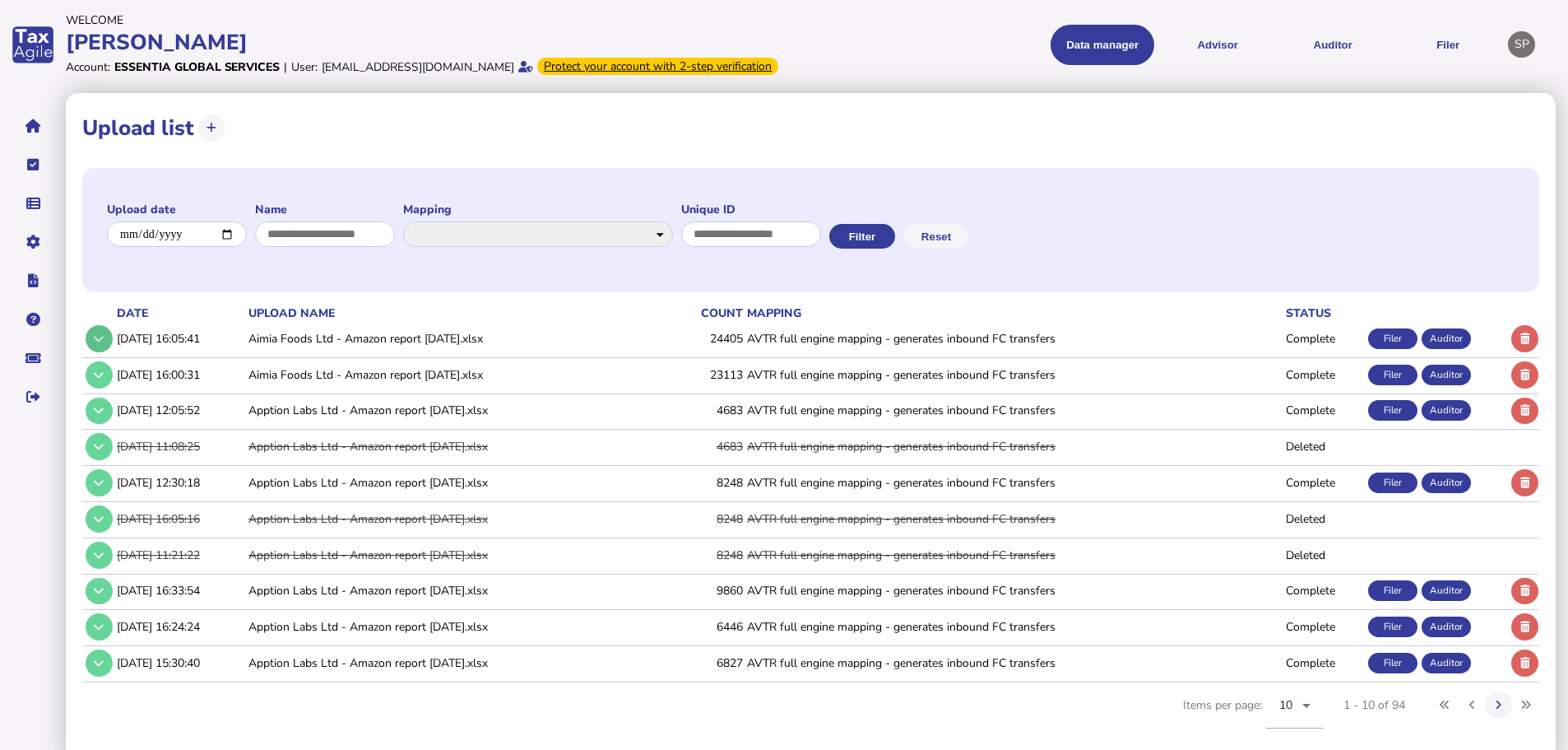
click at [104, 345] on icon at bounding box center [99, 339] width 10 height 11
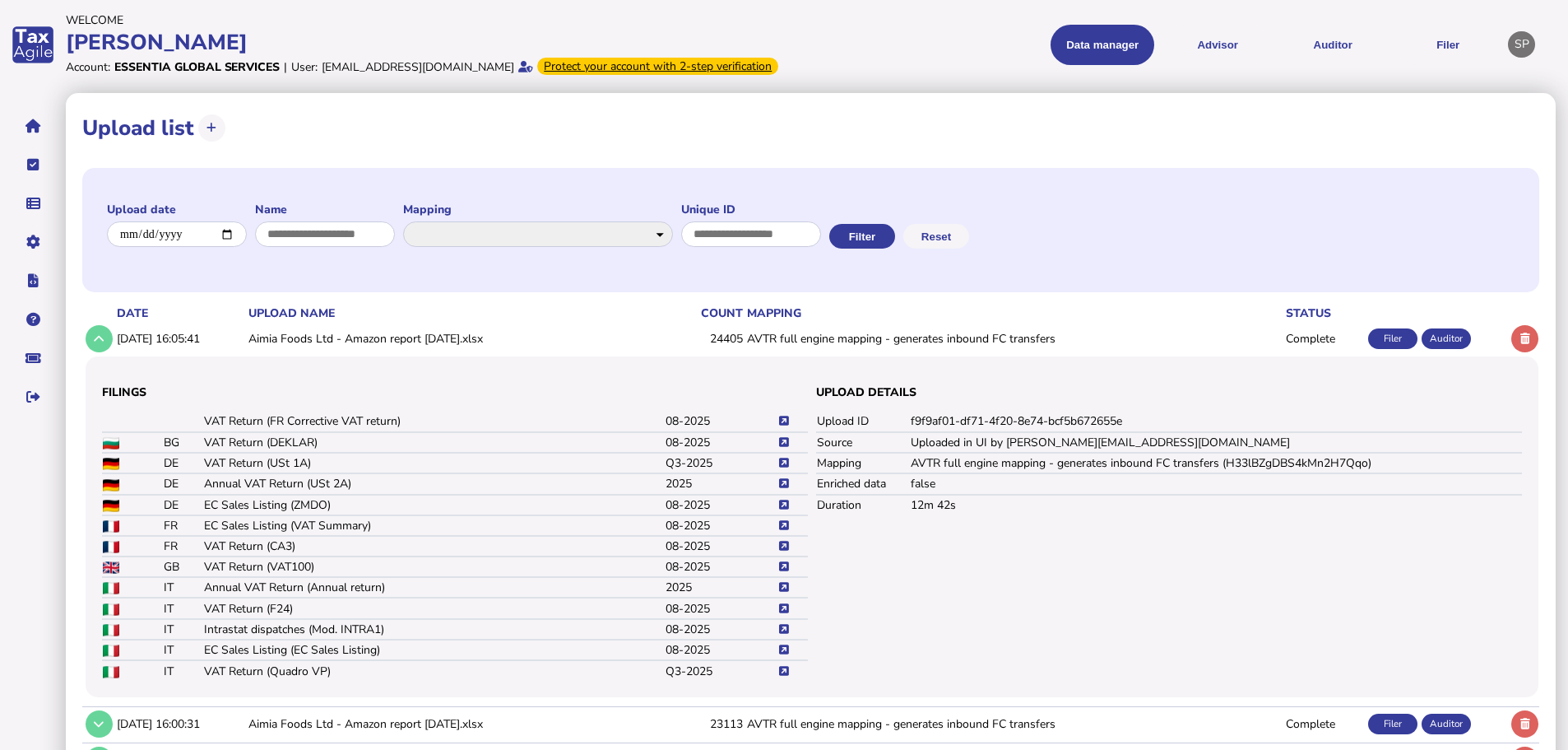
click at [786, 552] on icon at bounding box center [784, 546] width 10 height 11
